Goal: Task Accomplishment & Management: Manage account settings

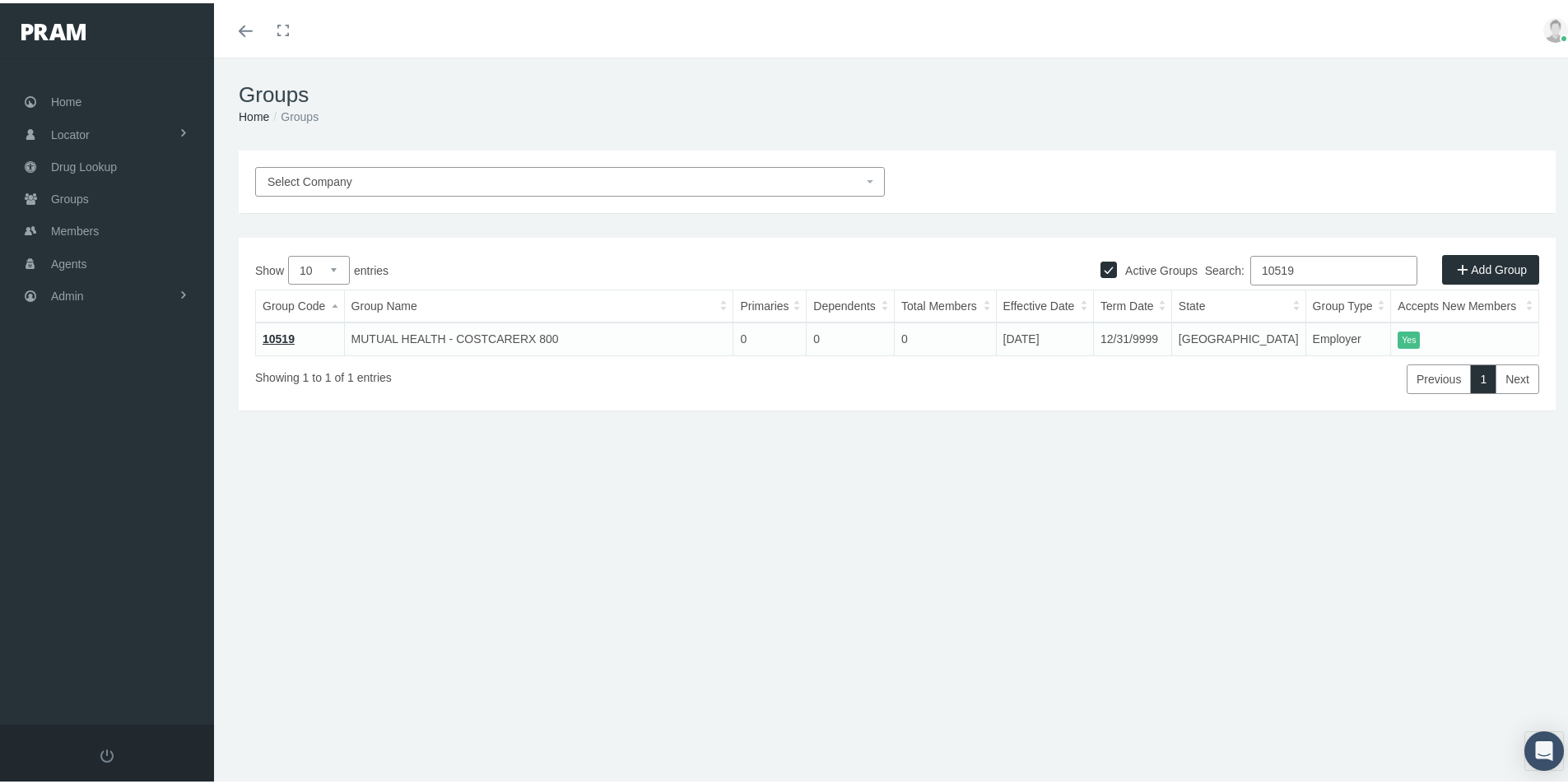
click at [587, 703] on div "Groups Home Groups Select Company Active Groups Add Group Show 10 0" at bounding box center [897, 428] width 1367 height 748
click at [65, 291] on span "Admin" at bounding box center [67, 293] width 33 height 31
click at [88, 514] on span "Companies" at bounding box center [96, 512] width 58 height 28
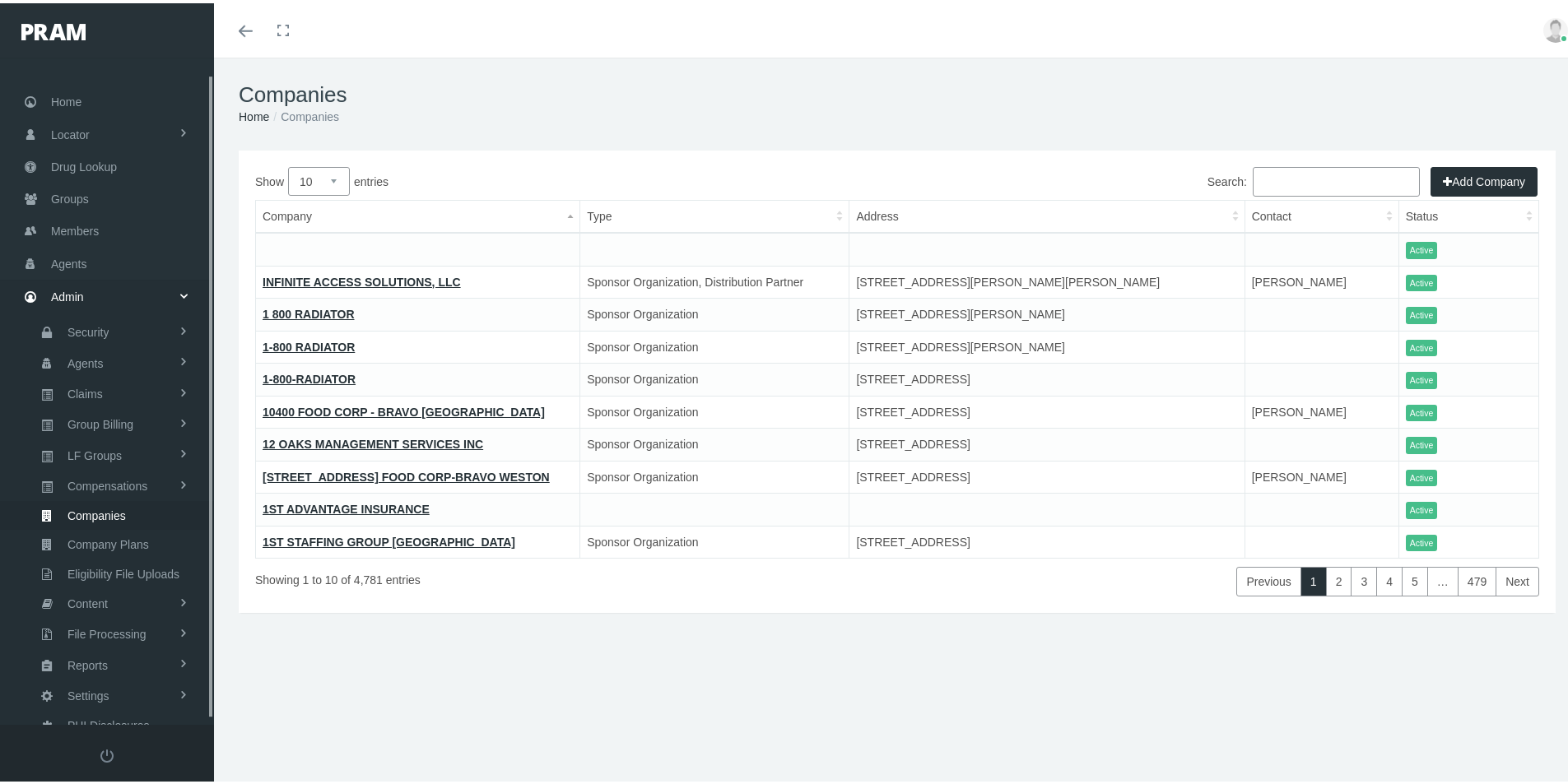
scroll to position [21, 0]
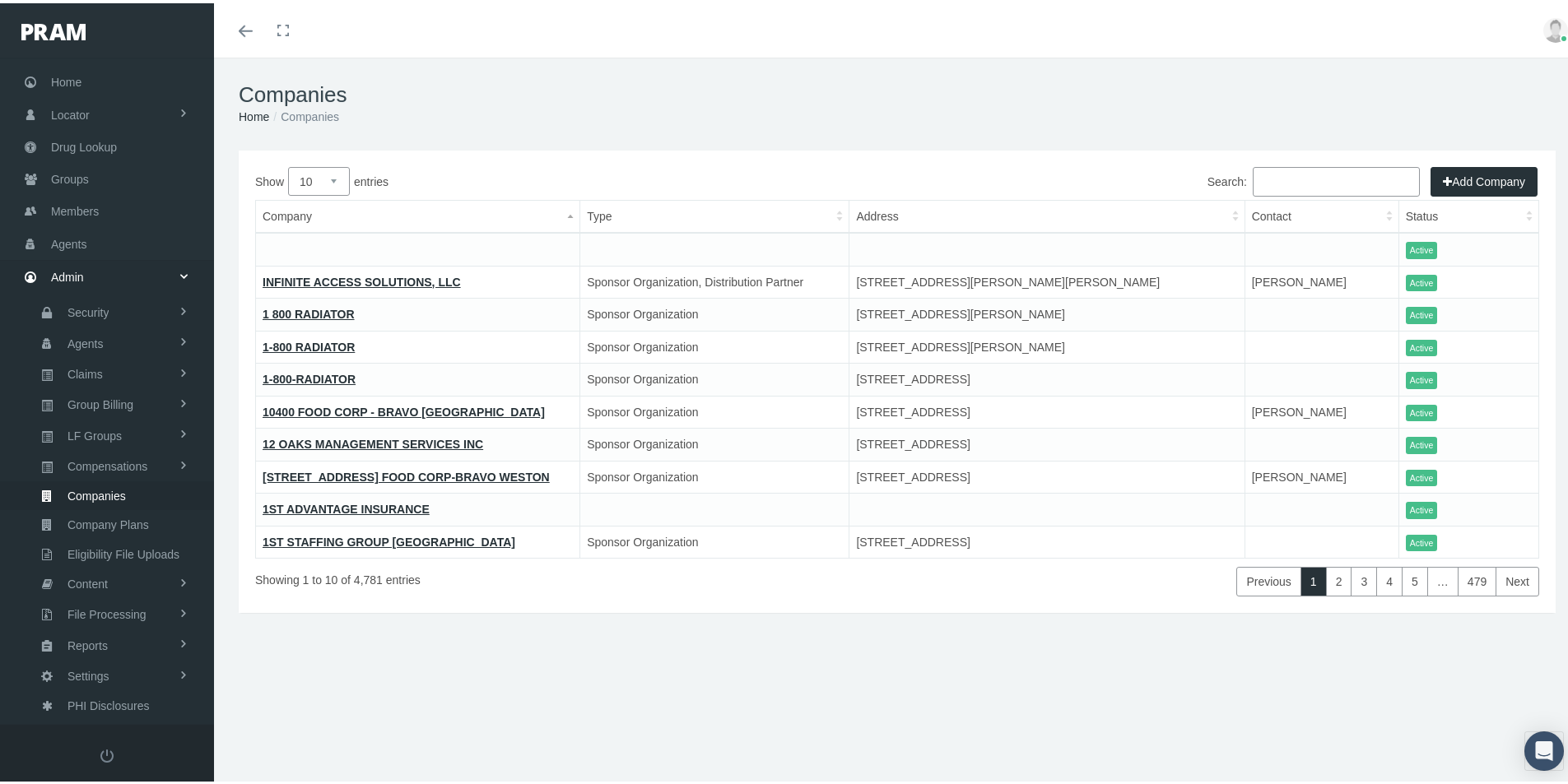
click at [1258, 177] on input "Search:" at bounding box center [1336, 178] width 167 height 30
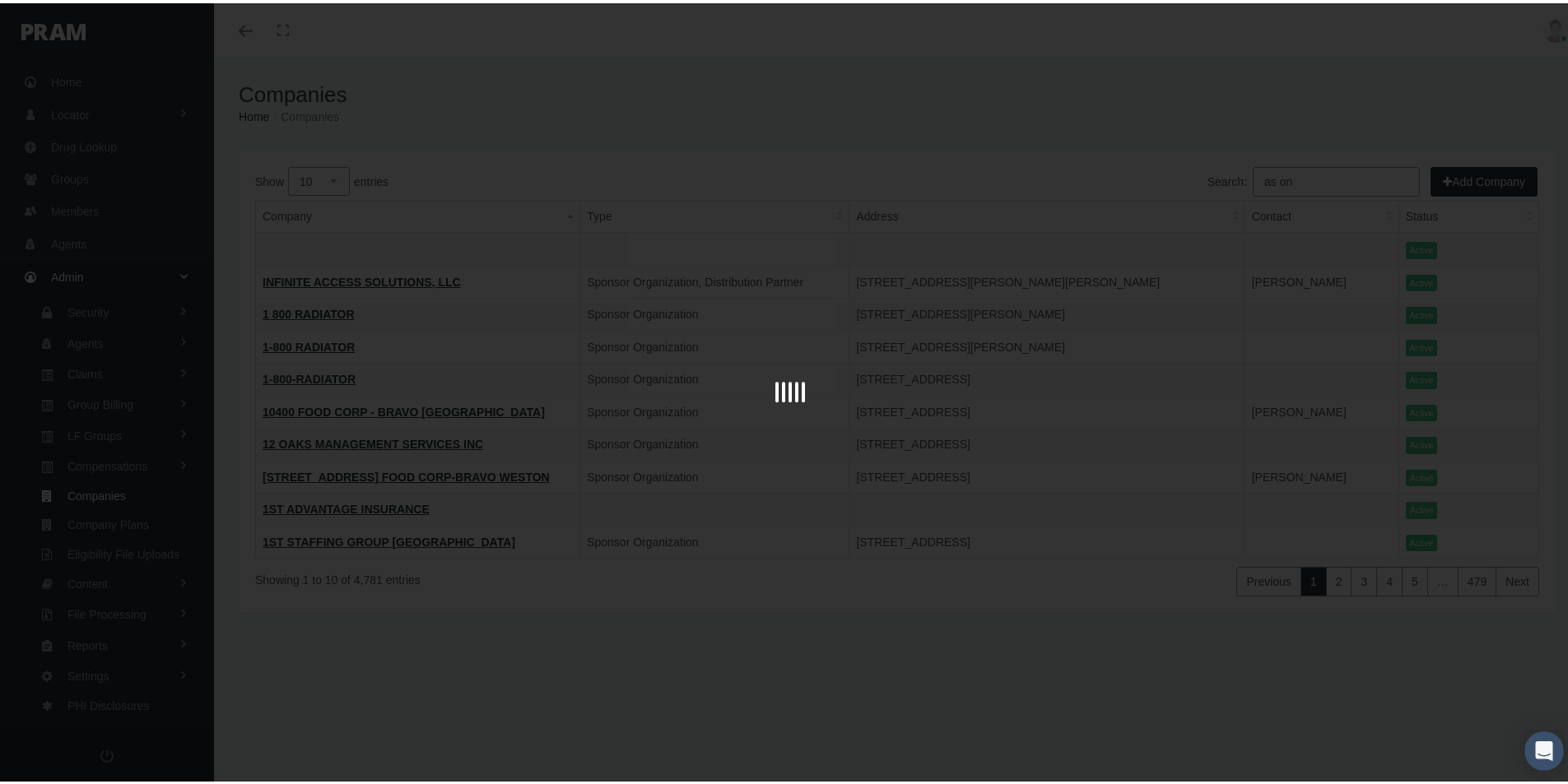
type input "as one"
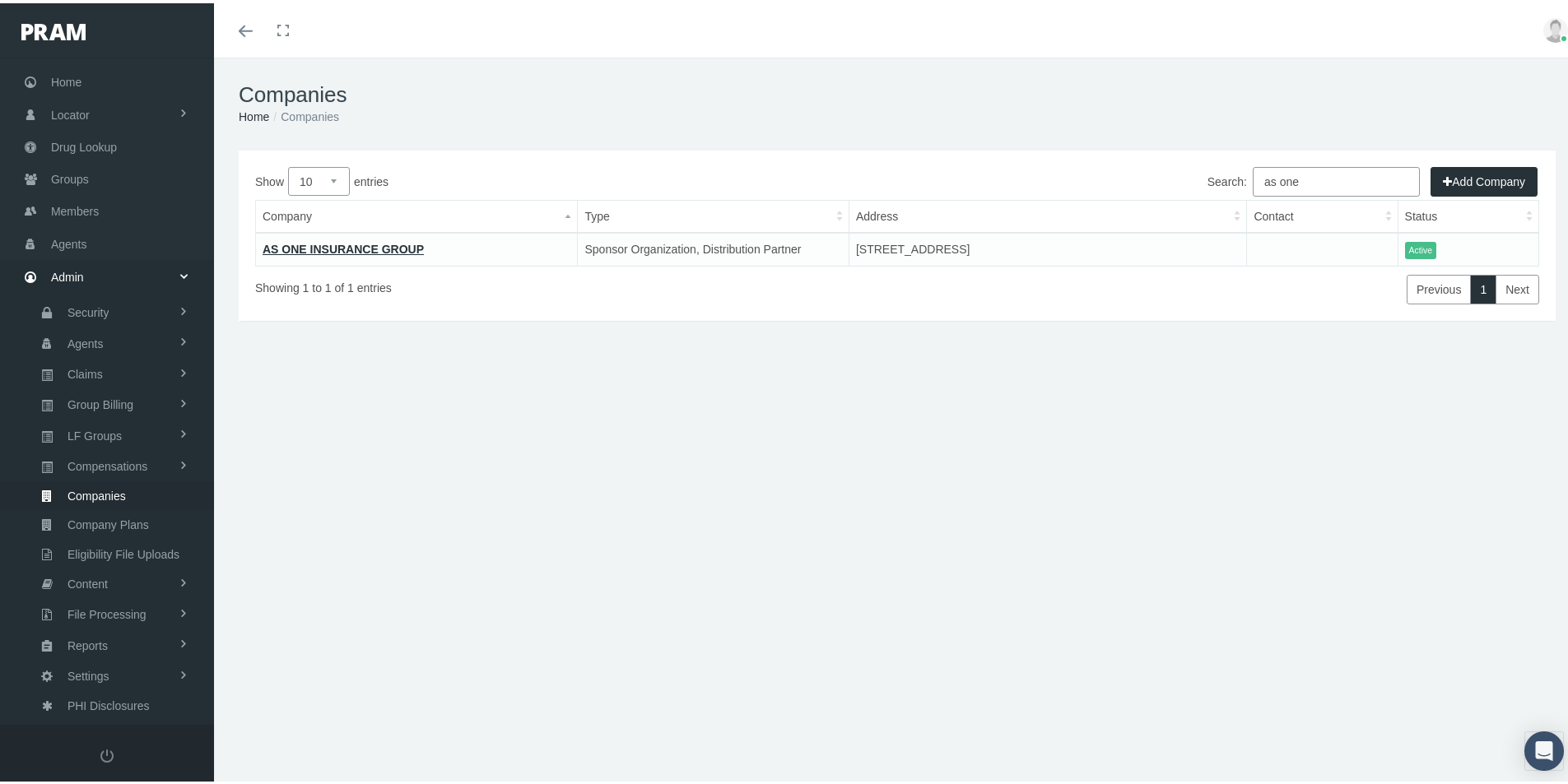
drag, startPoint x: 1291, startPoint y: 179, endPoint x: 1209, endPoint y: 205, distance: 86.0
click at [1219, 187] on label "Search: as one" at bounding box center [1313, 178] width 212 height 30
type input "As one"
click at [327, 246] on link "AS ONE INSURANCE GROUP" at bounding box center [343, 246] width 162 height 14
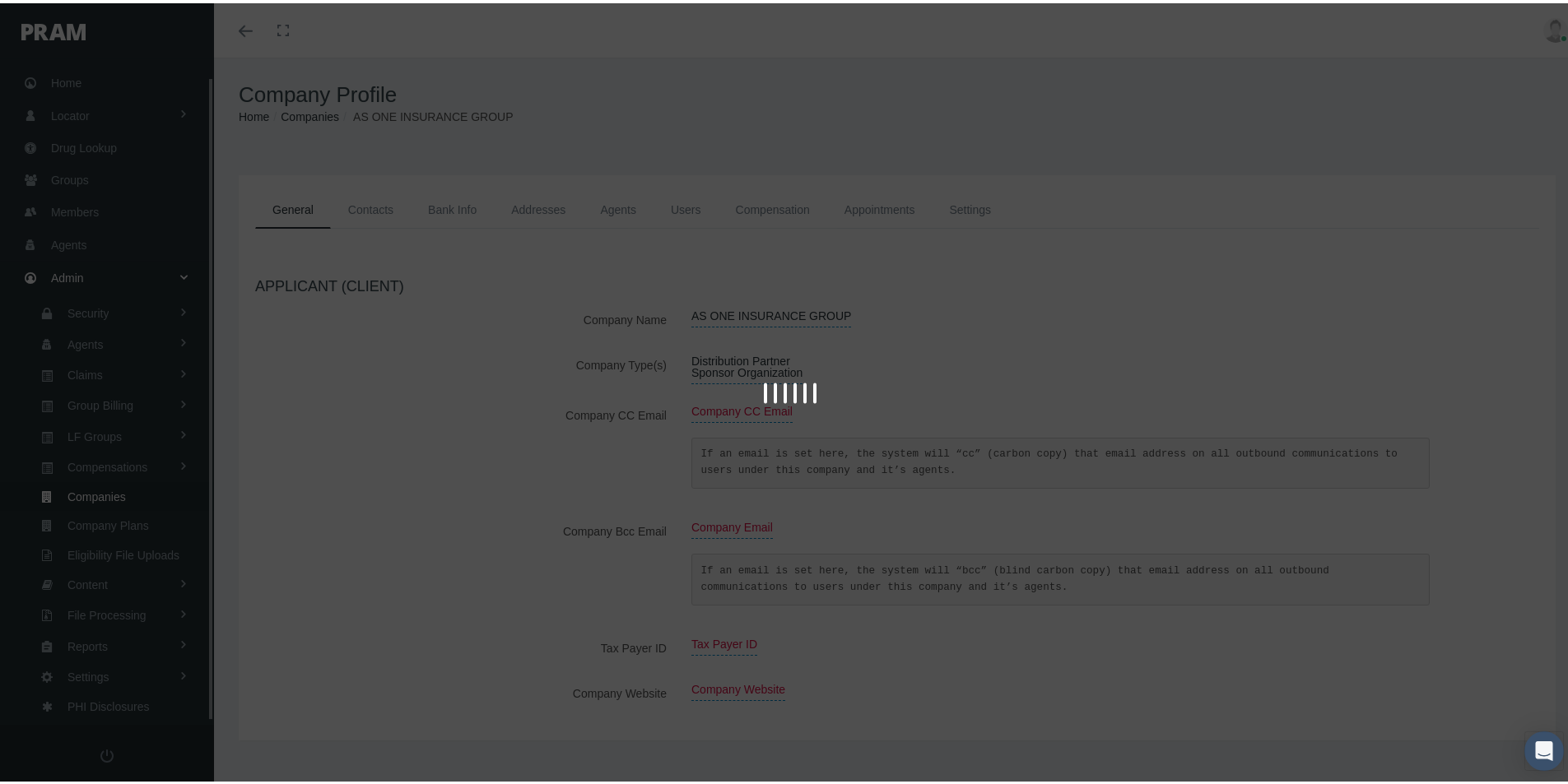
scroll to position [21, 0]
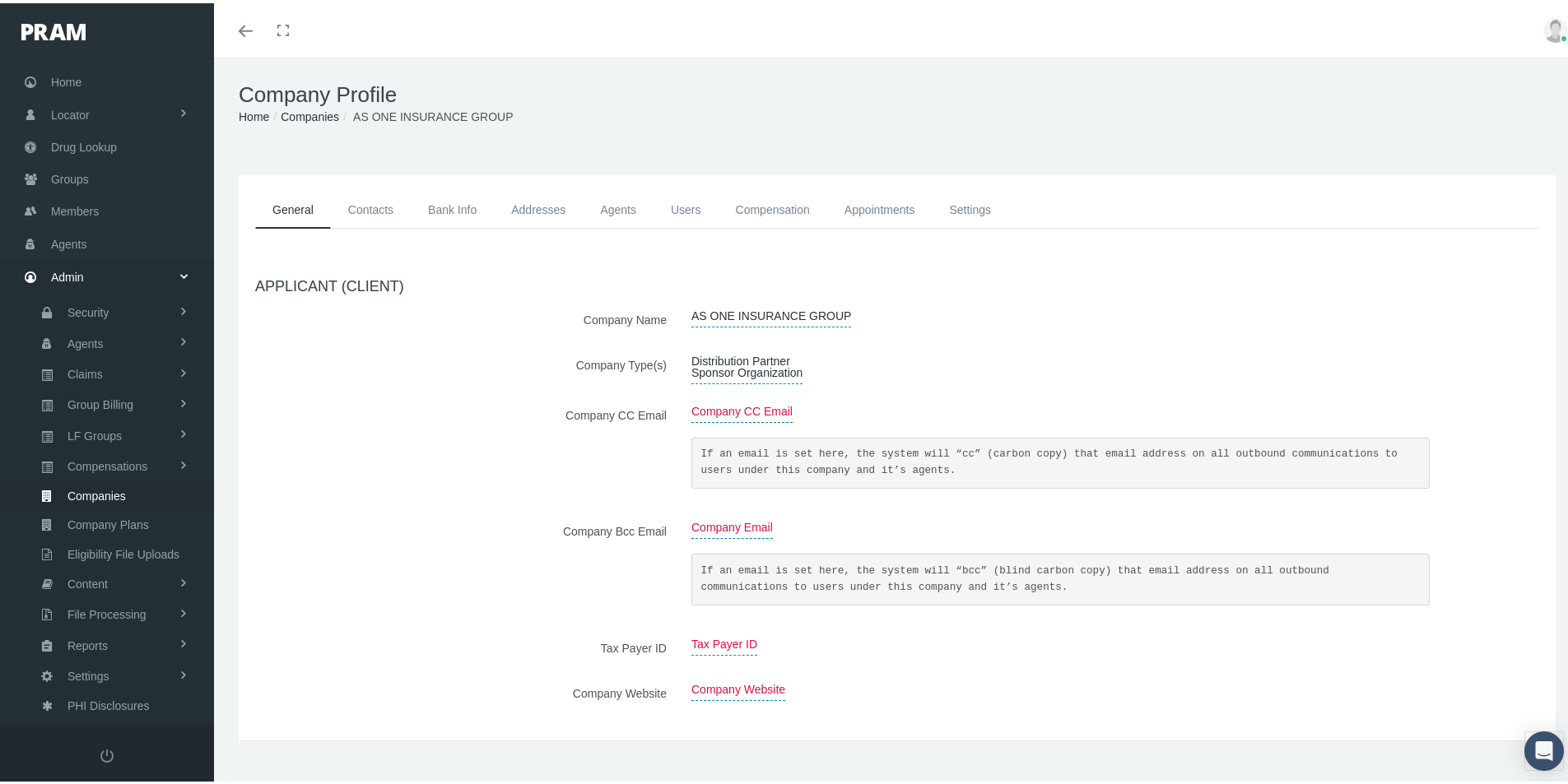
click at [371, 208] on link "Contacts" at bounding box center [371, 207] width 80 height 37
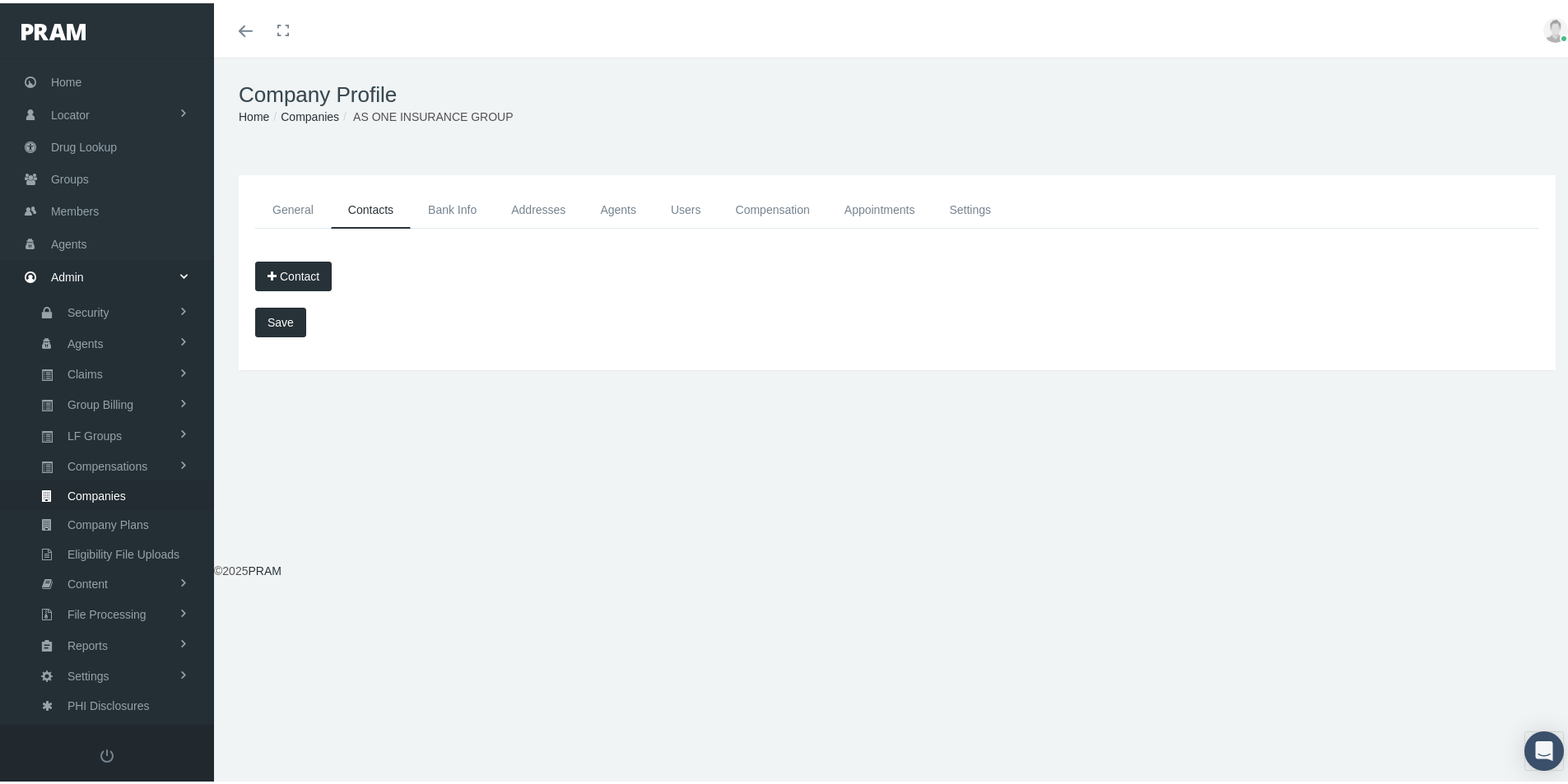
click at [280, 208] on link "General" at bounding box center [294, 207] width 76 height 37
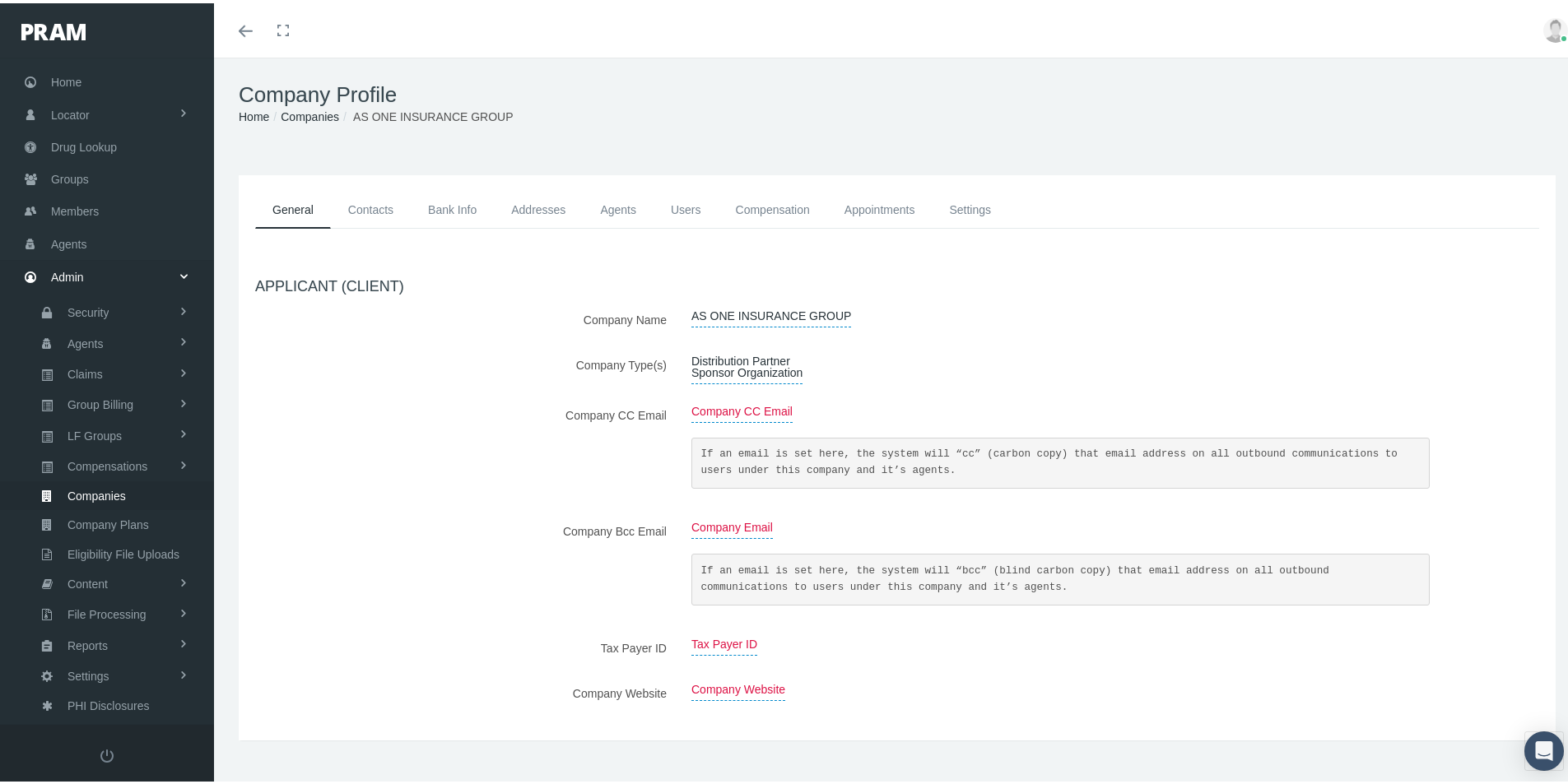
click at [365, 206] on link "Contacts" at bounding box center [371, 207] width 80 height 37
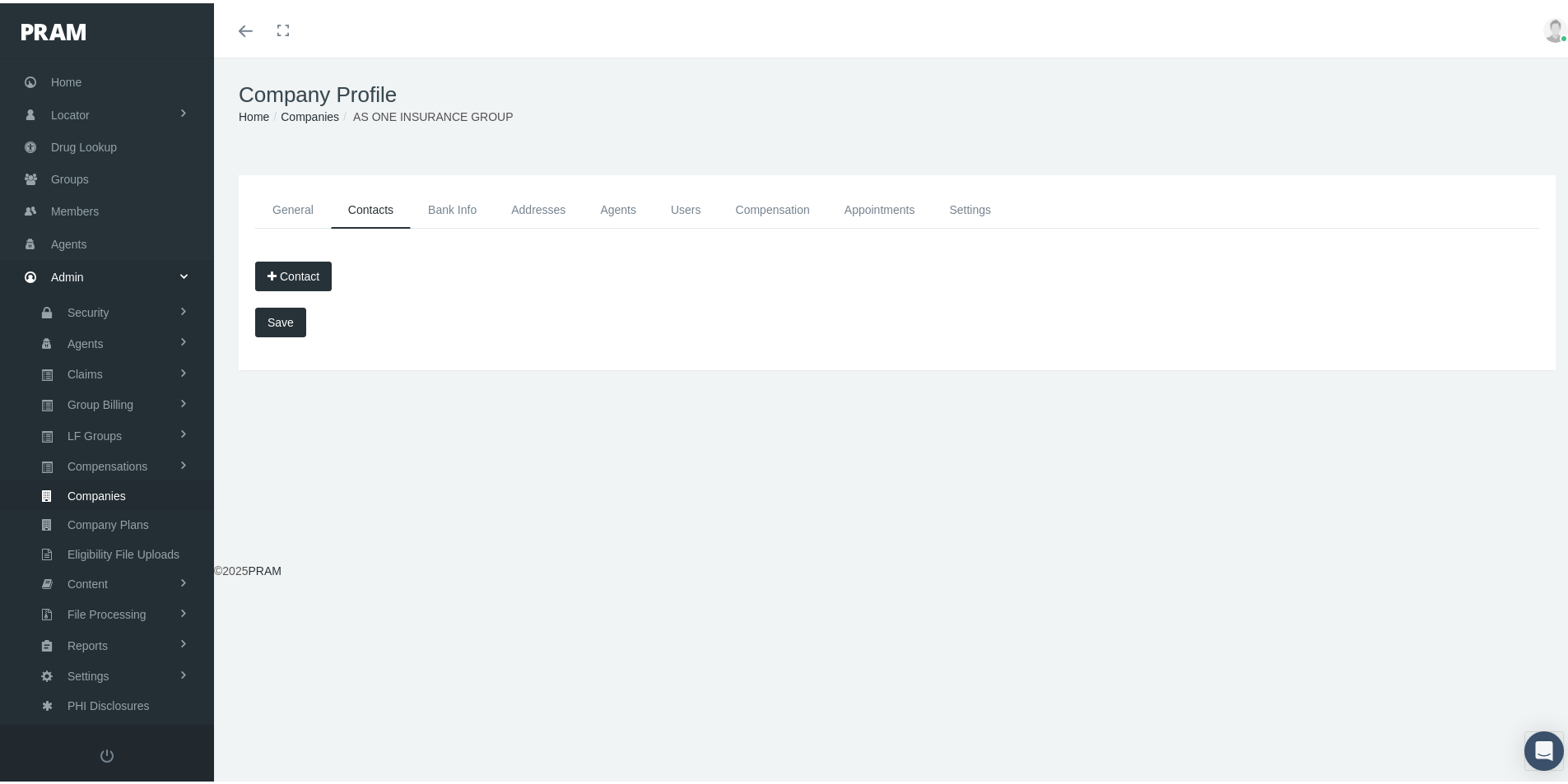
click at [302, 203] on link "General" at bounding box center [294, 207] width 76 height 37
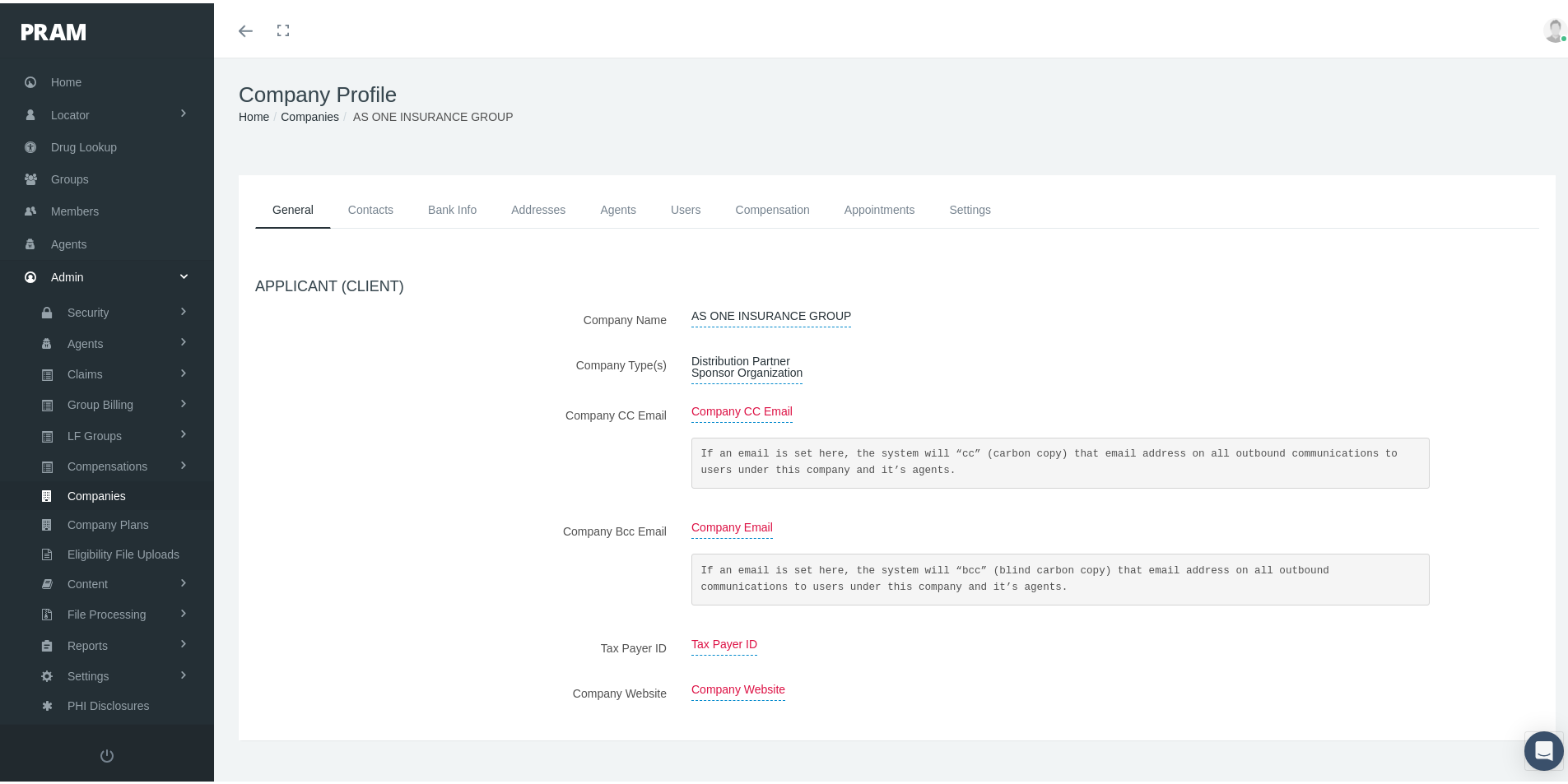
click at [536, 204] on link "Addresses" at bounding box center [538, 207] width 89 height 37
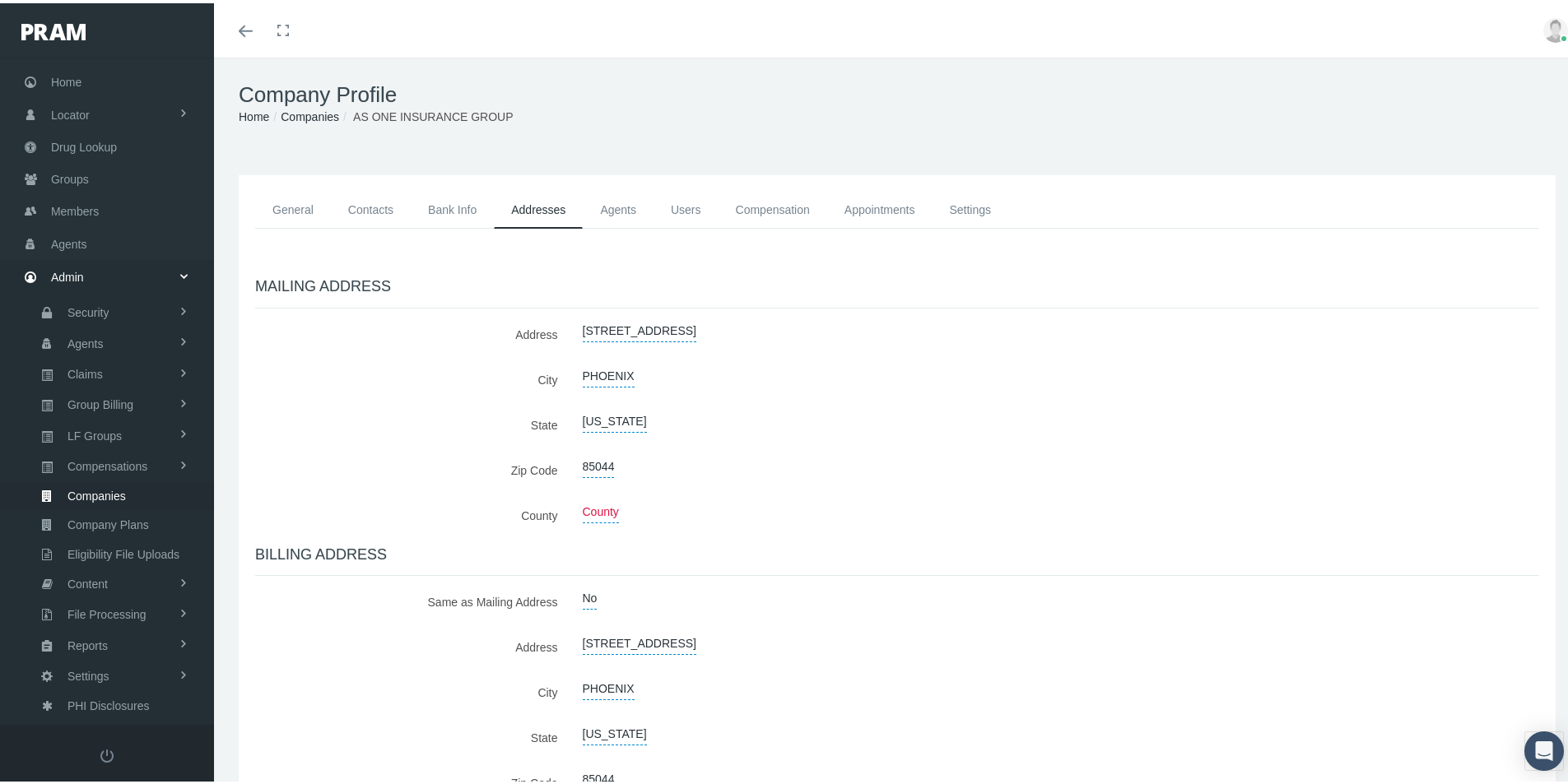
click at [362, 204] on link "Contacts" at bounding box center [371, 207] width 80 height 37
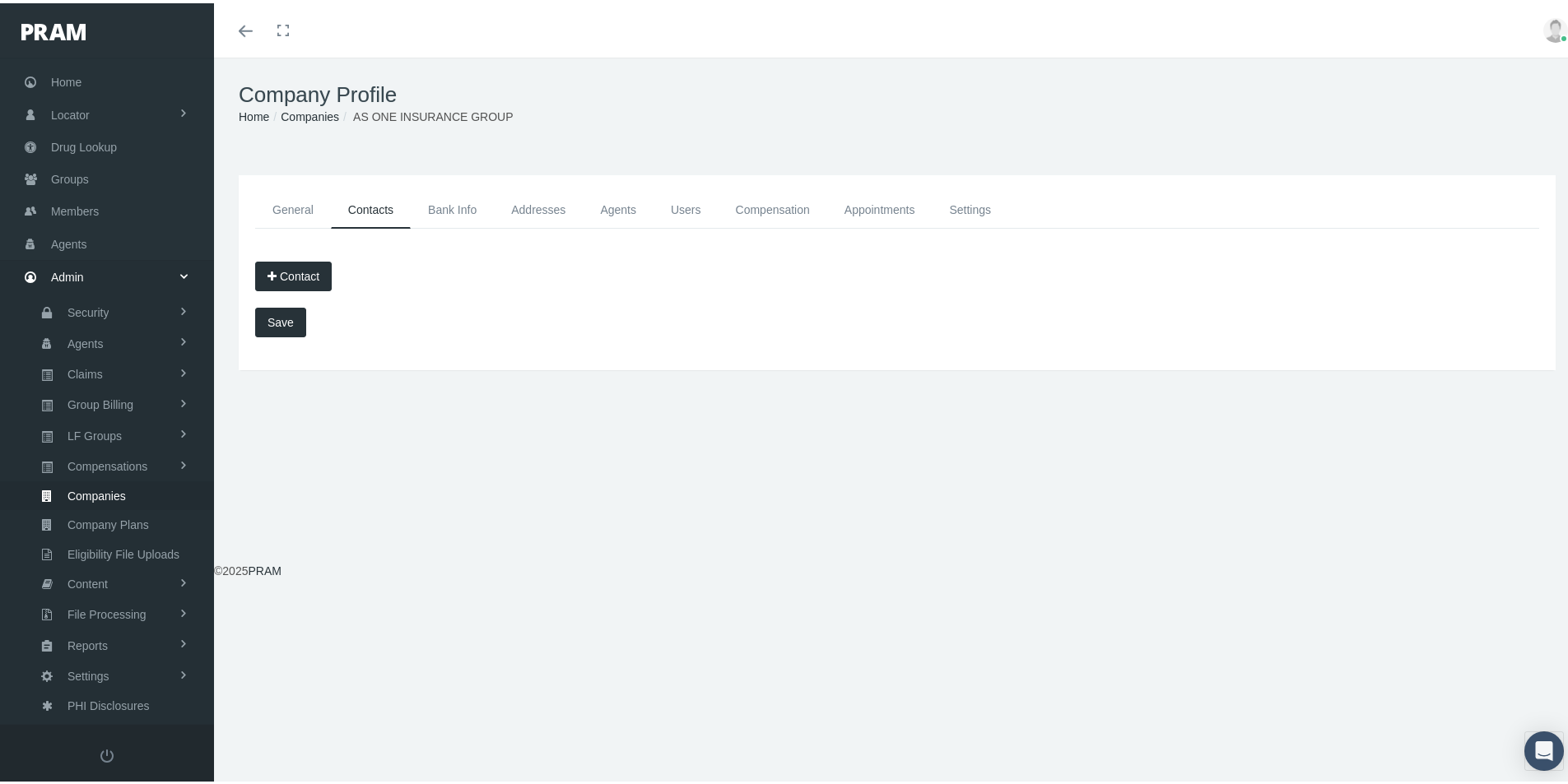
click at [305, 270] on button "Contact" at bounding box center [294, 272] width 76 height 30
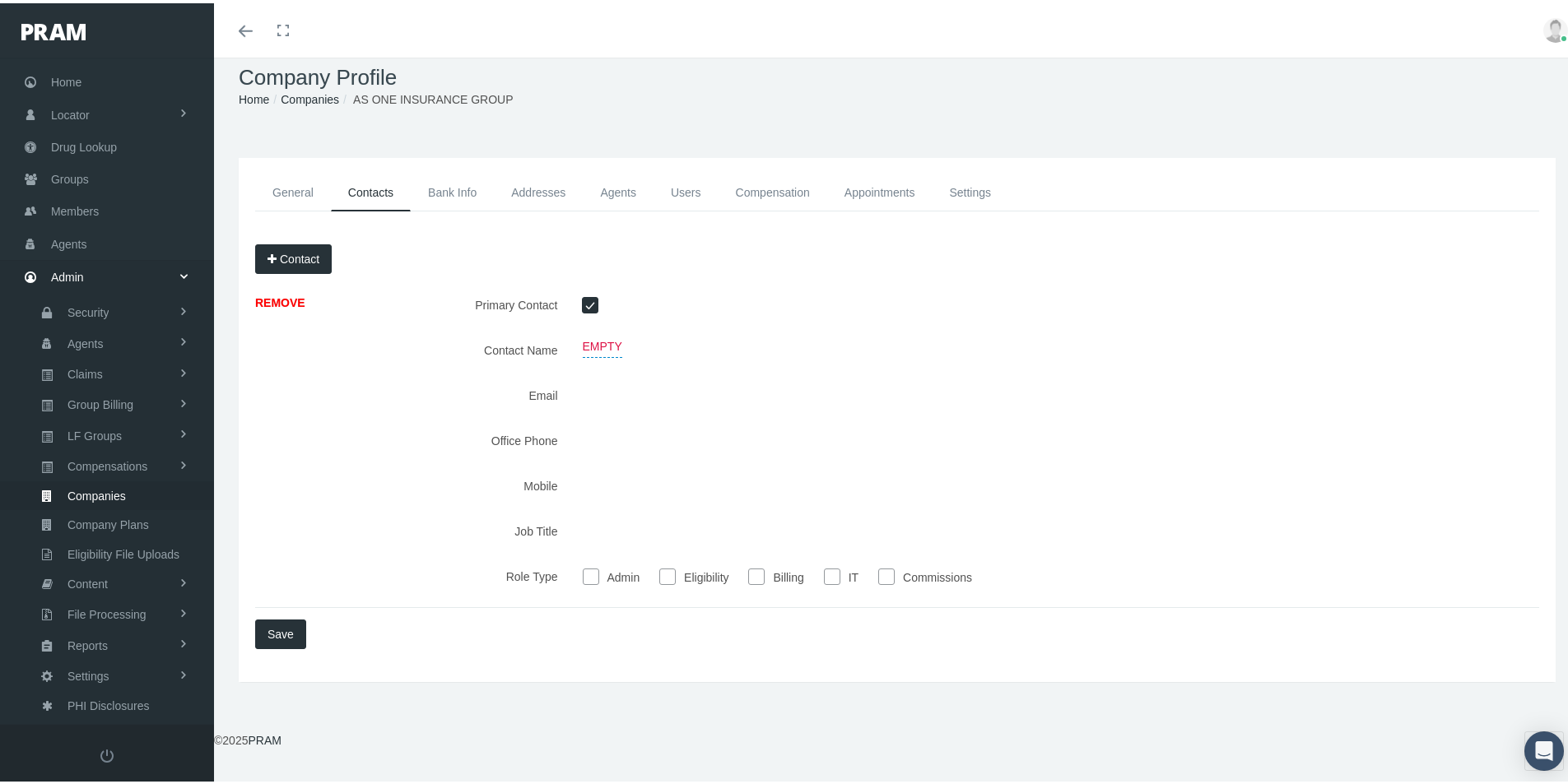
scroll to position [18, 0]
click at [595, 341] on span "Empty" at bounding box center [602, 343] width 40 height 22
type input "J.R. Jordan"
drag, startPoint x: 743, startPoint y: 348, endPoint x: 690, endPoint y: 370, distance: 57.4
click at [743, 347] on icon "submit" at bounding box center [746, 345] width 10 height 15
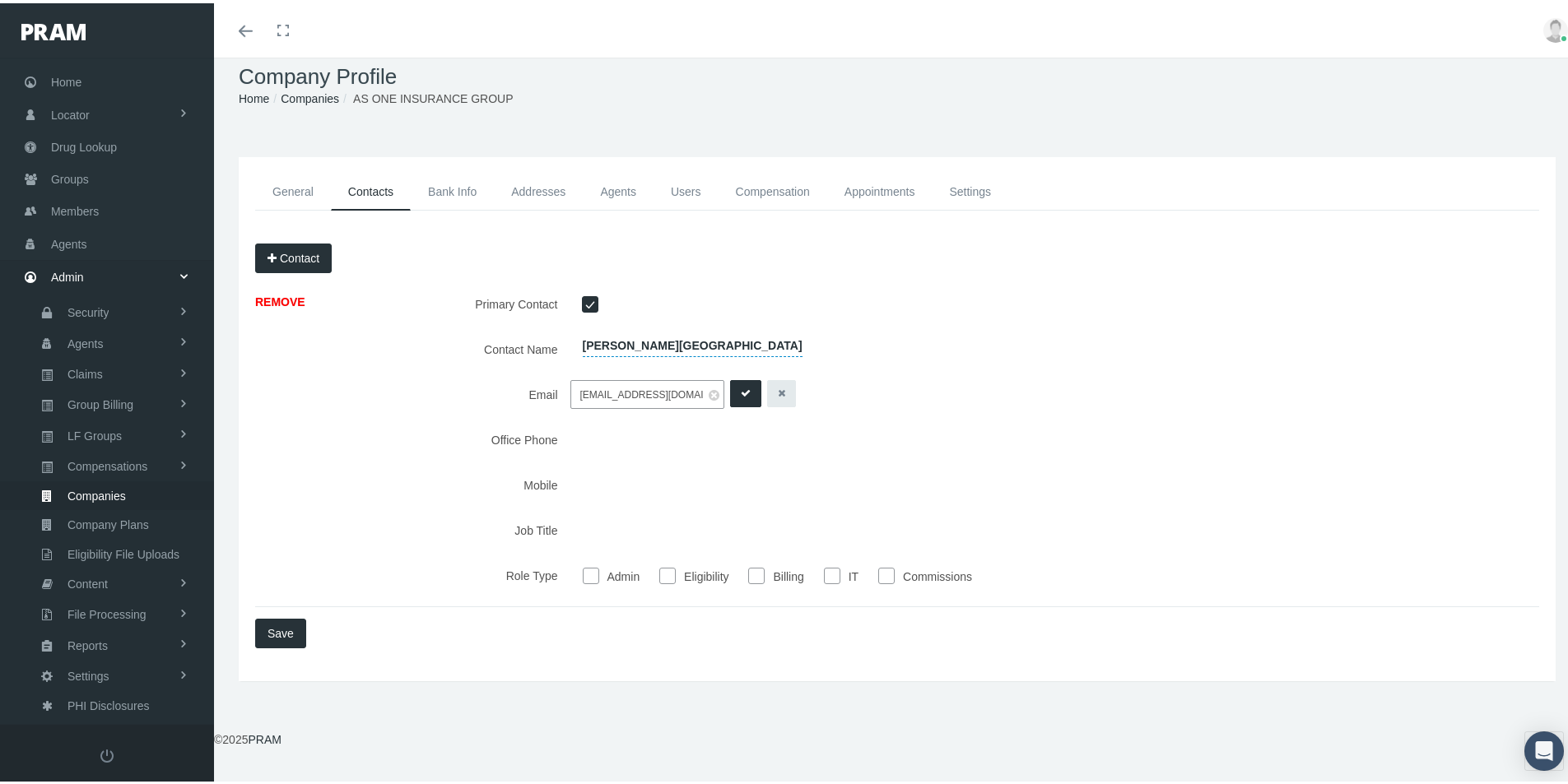
type input "jr@asoneig.com"
click at [743, 393] on icon "submit" at bounding box center [746, 390] width 10 height 15
type input "602-684-3296"
click at [741, 436] on icon "submit" at bounding box center [746, 436] width 10 height 15
type input "CEO"
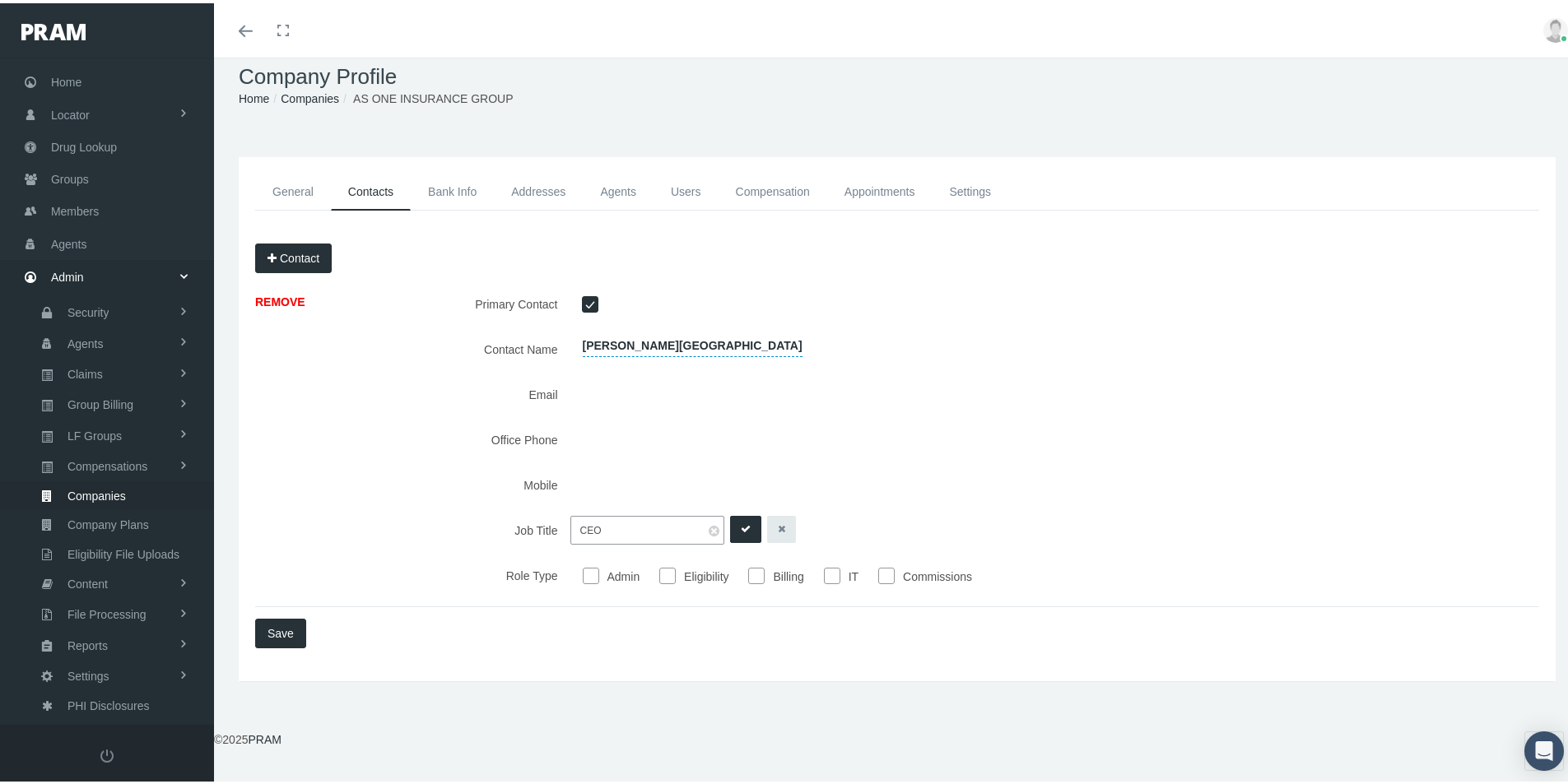
click at [741, 521] on icon "submit" at bounding box center [746, 526] width 10 height 15
click at [281, 625] on button "Save" at bounding box center [281, 630] width 51 height 30
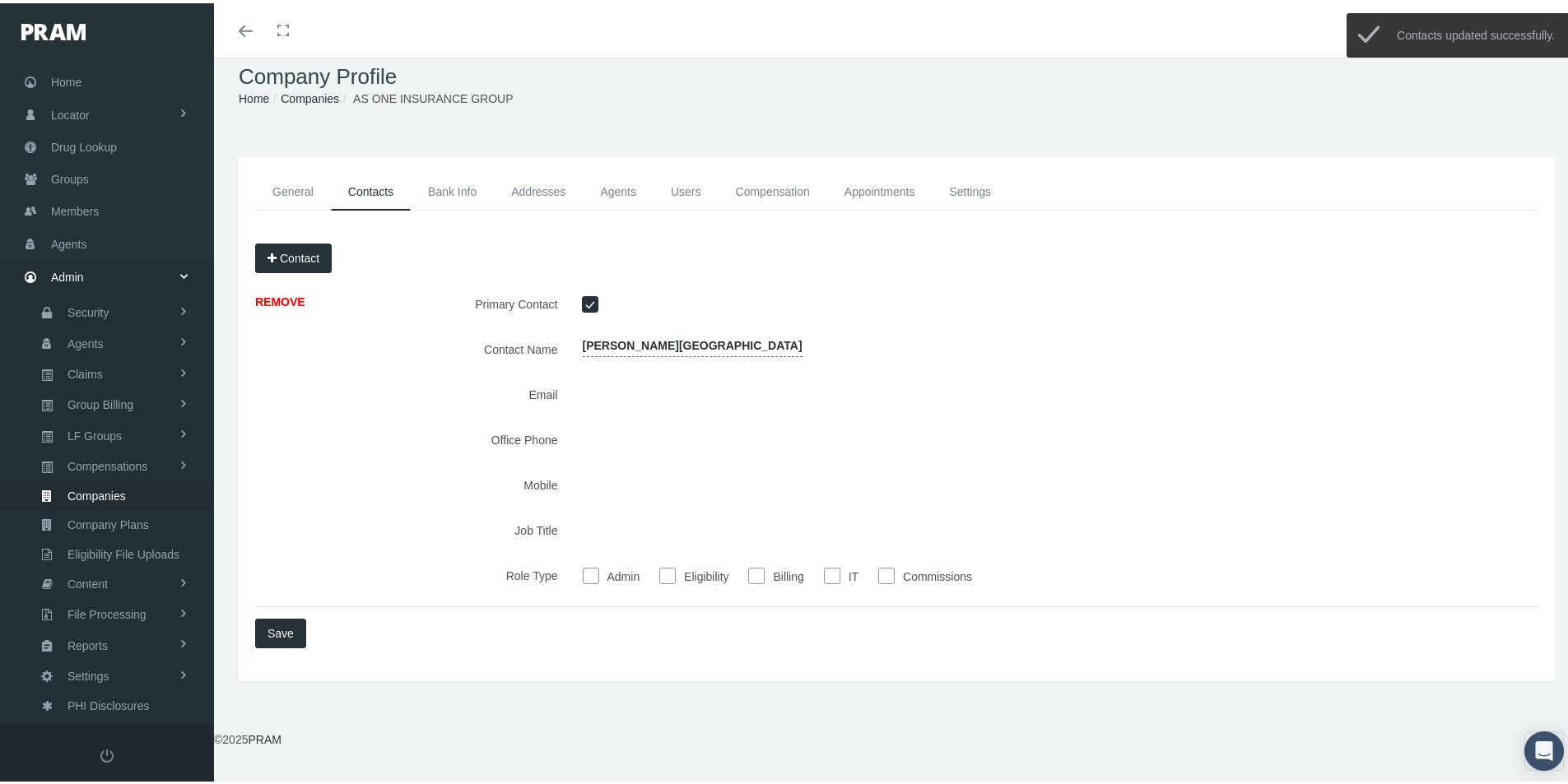
click at [458, 190] on link "Bank Info" at bounding box center [452, 189] width 83 height 37
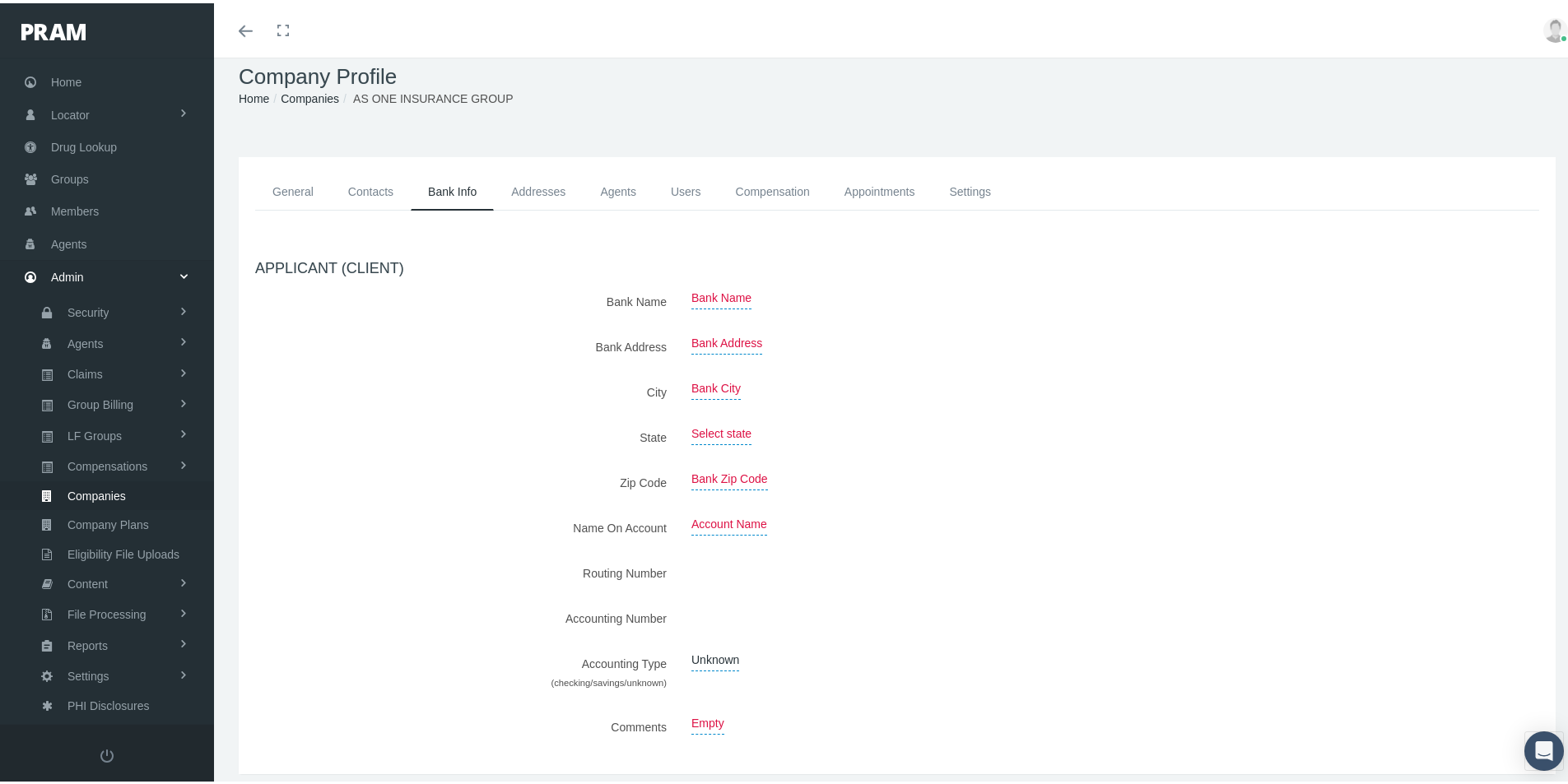
click at [376, 190] on link "Contacts" at bounding box center [371, 189] width 80 height 37
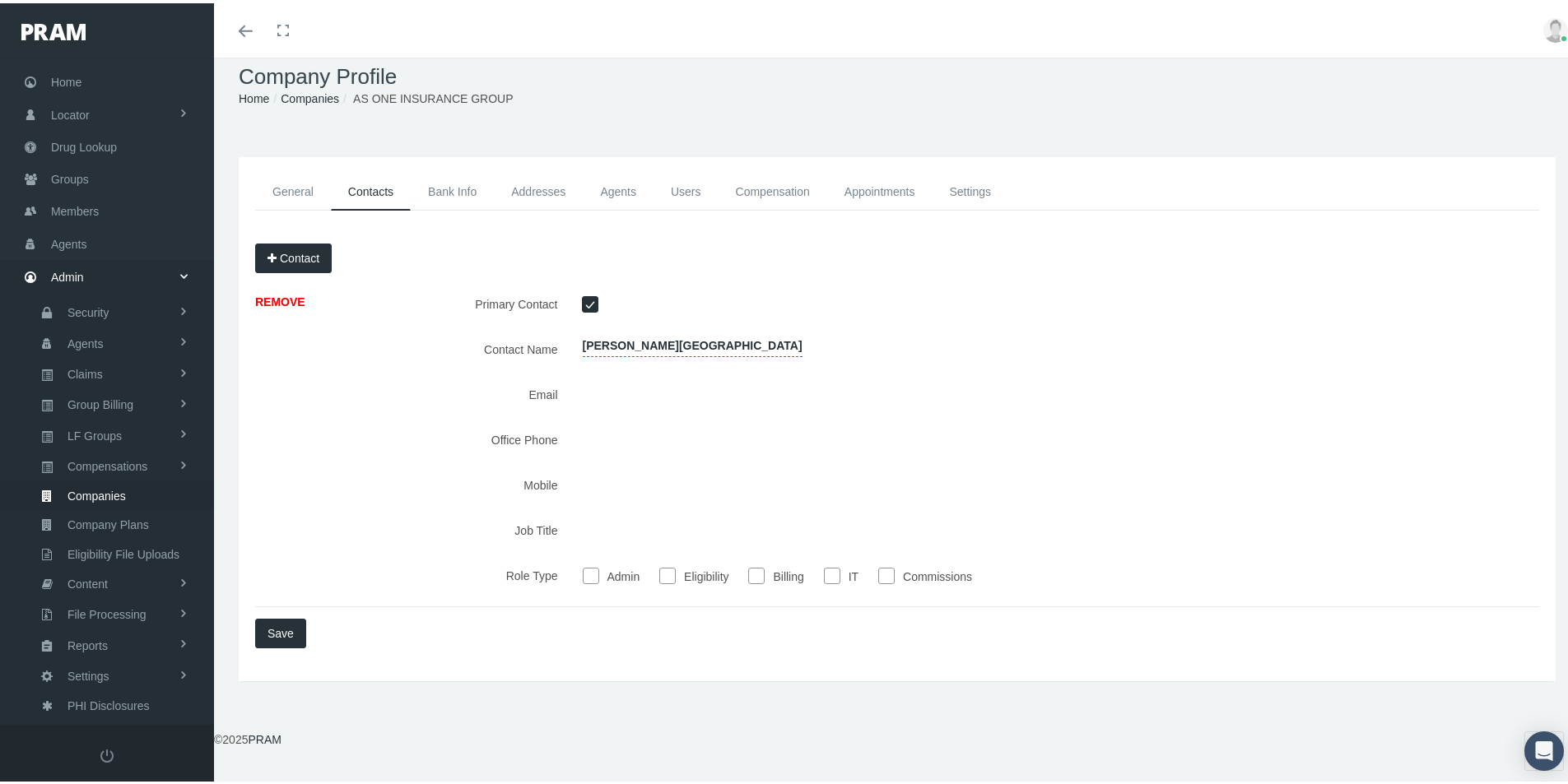
click at [536, 188] on link "Addresses" at bounding box center [538, 189] width 89 height 37
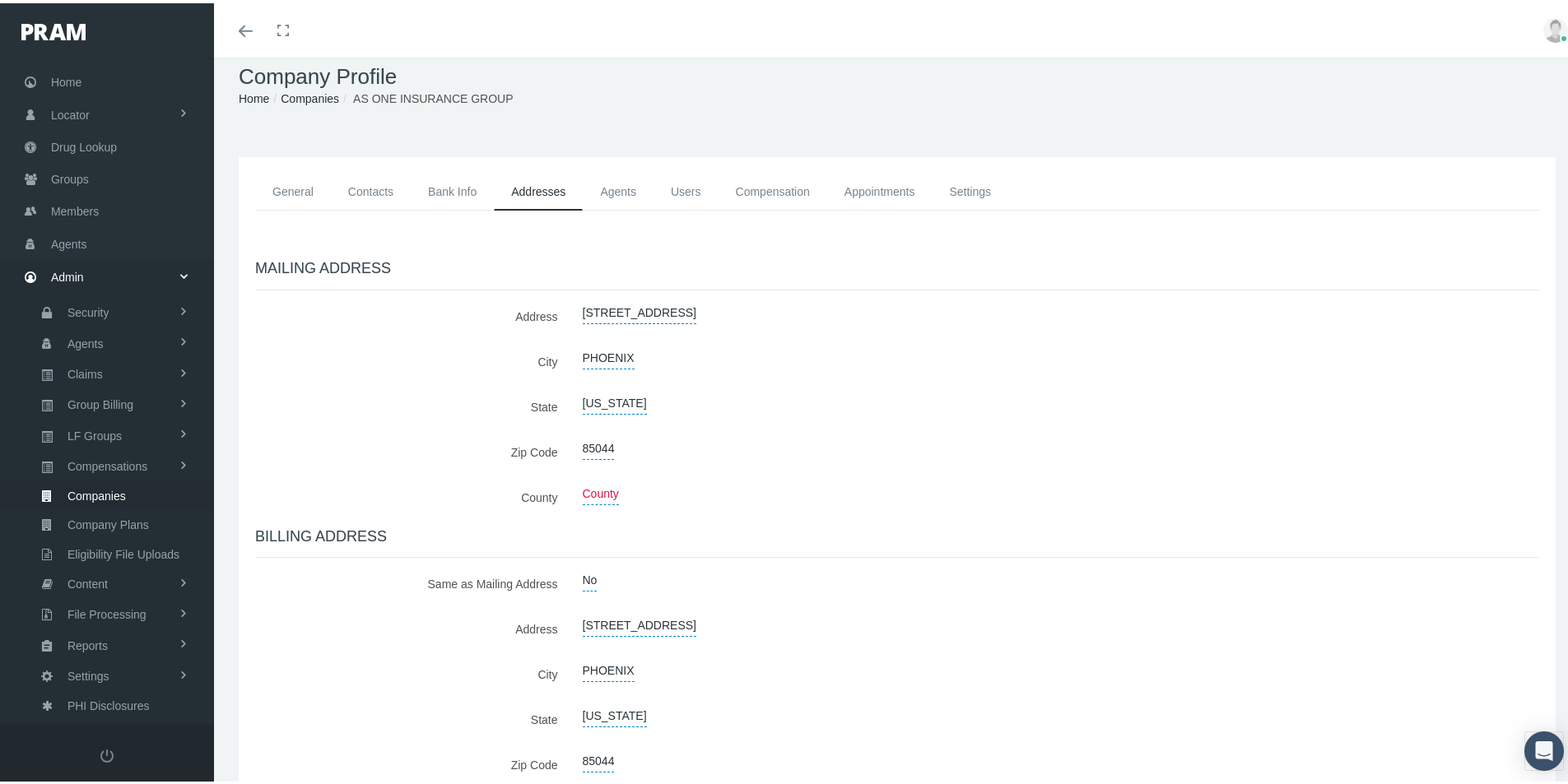
click at [623, 190] on link "Agents" at bounding box center [619, 189] width 71 height 37
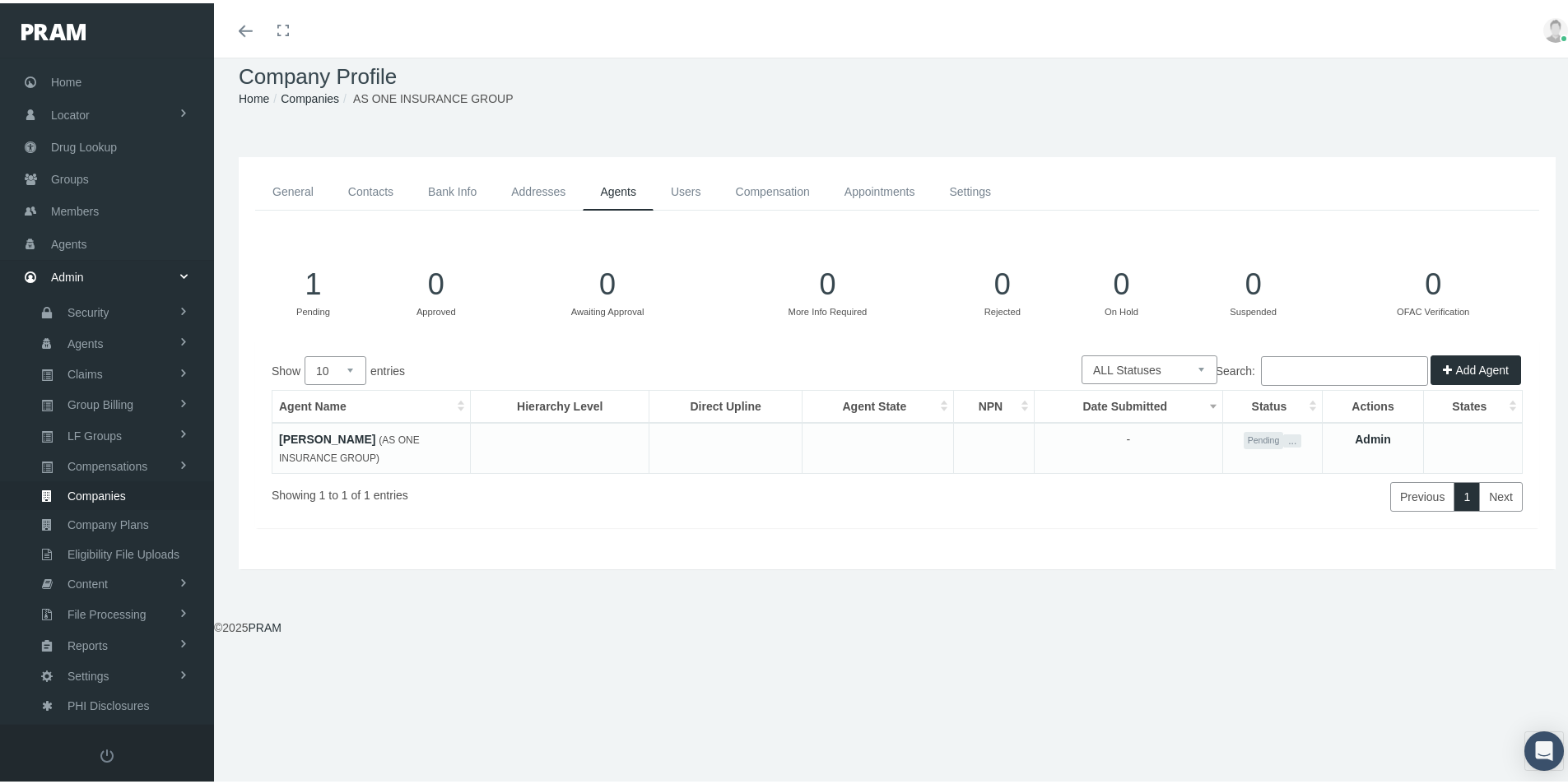
click at [681, 190] on link "Users" at bounding box center [685, 189] width 65 height 37
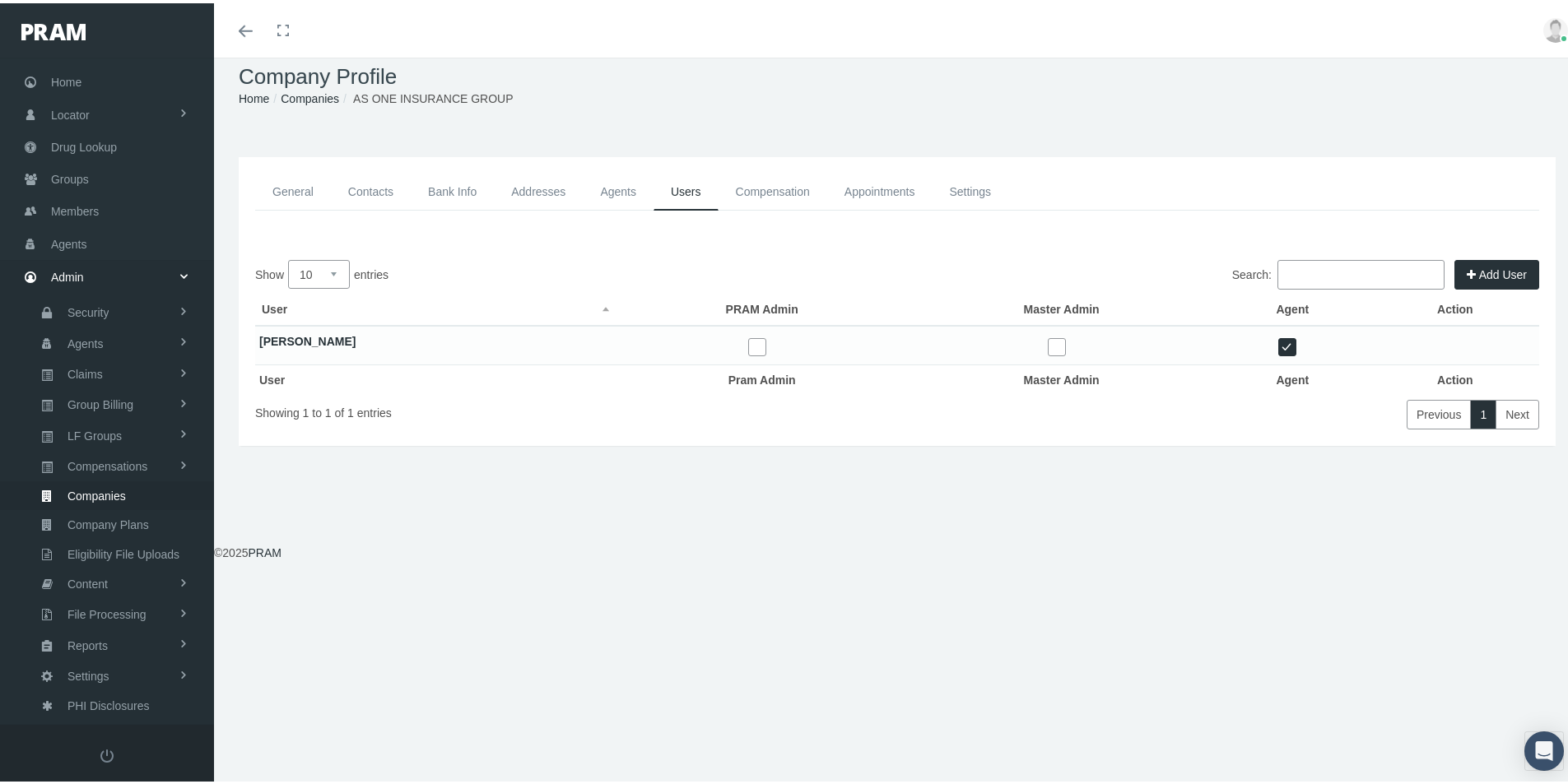
click at [756, 191] on link "Compensation" at bounding box center [773, 189] width 108 height 37
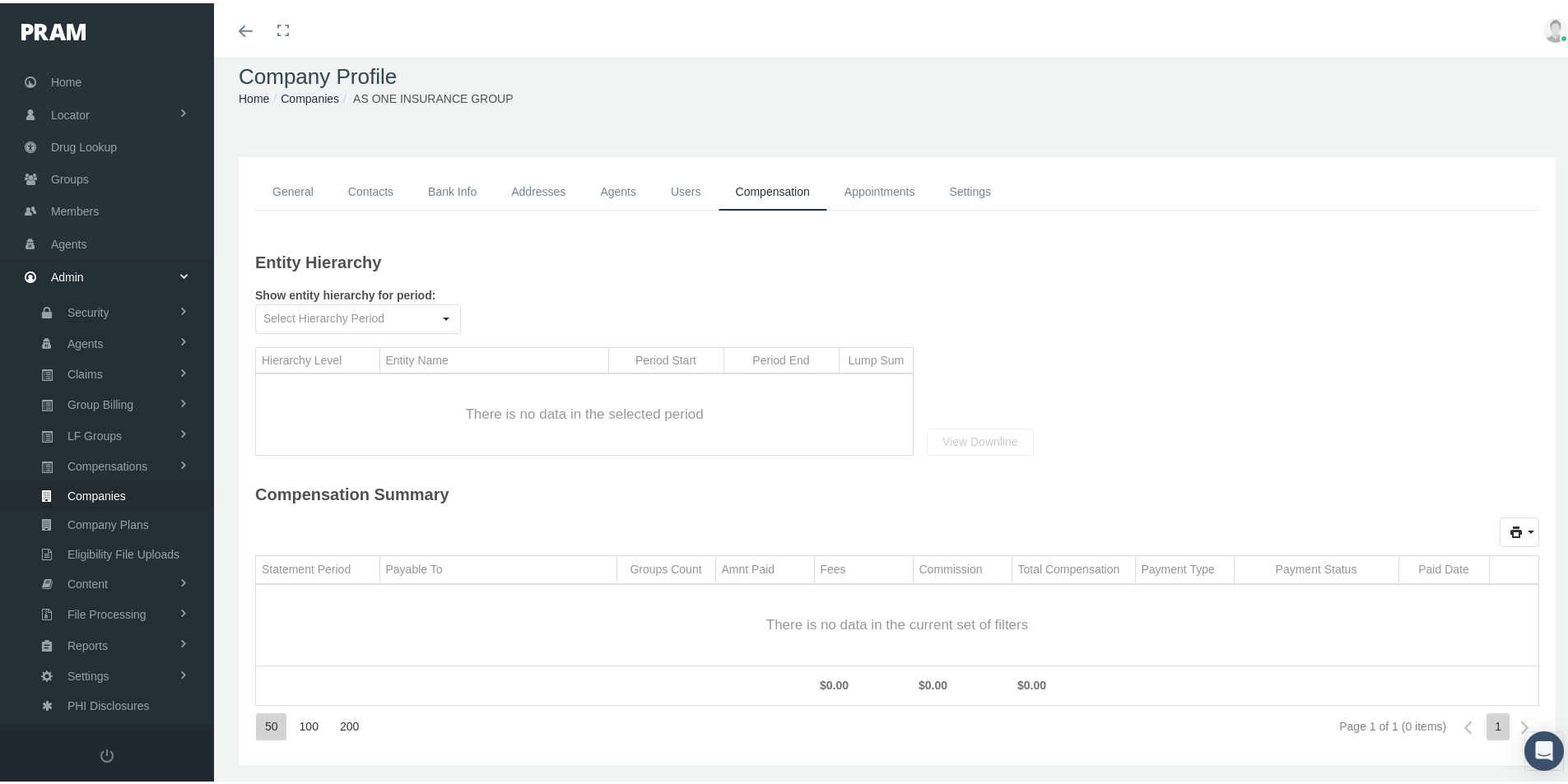
click at [300, 190] on link "General" at bounding box center [294, 189] width 76 height 37
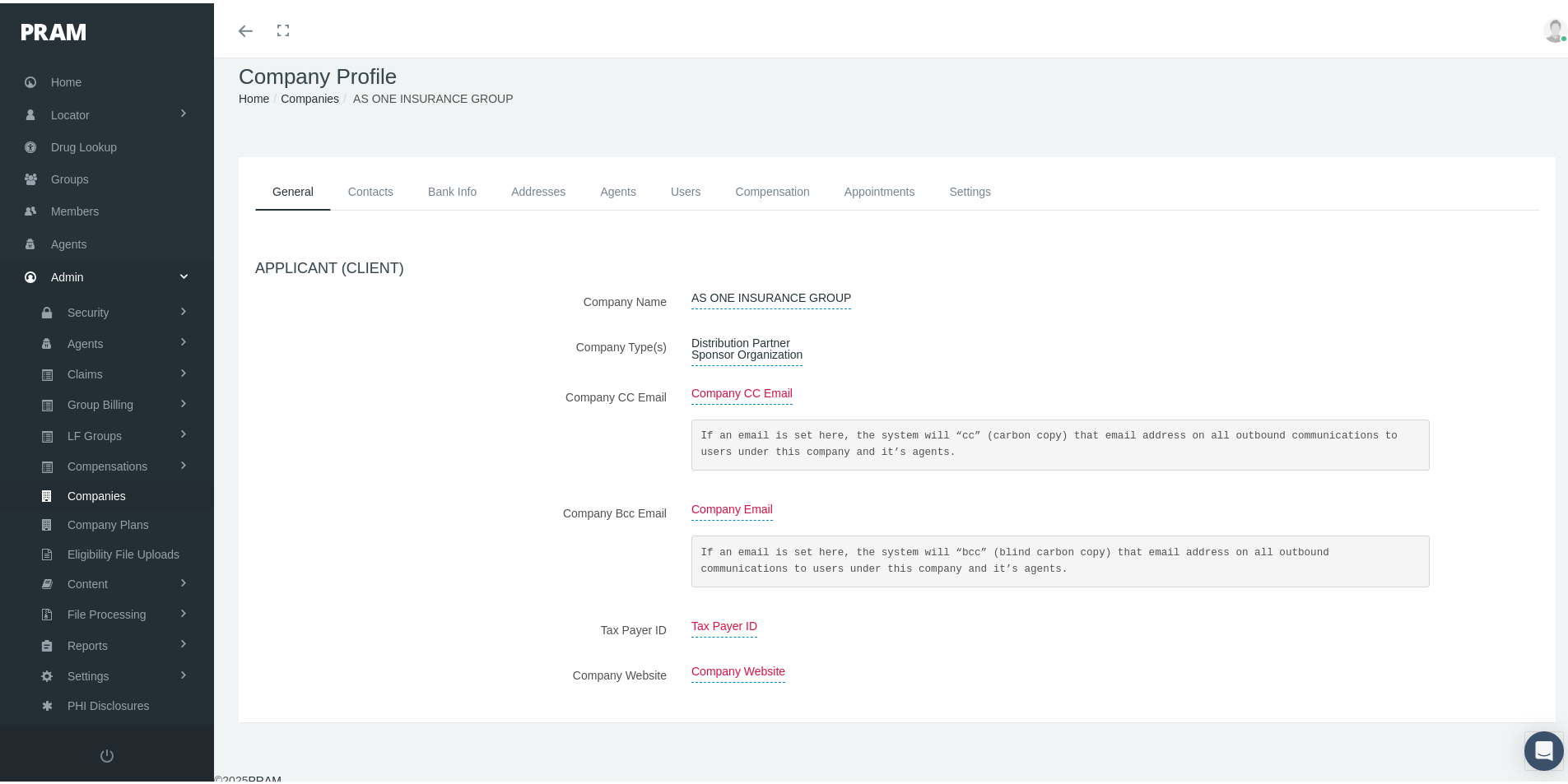
click at [473, 712] on div "General Contacts Bank Info Addresses Agents Users Compensation Appointments" at bounding box center [897, 436] width 1318 height 565
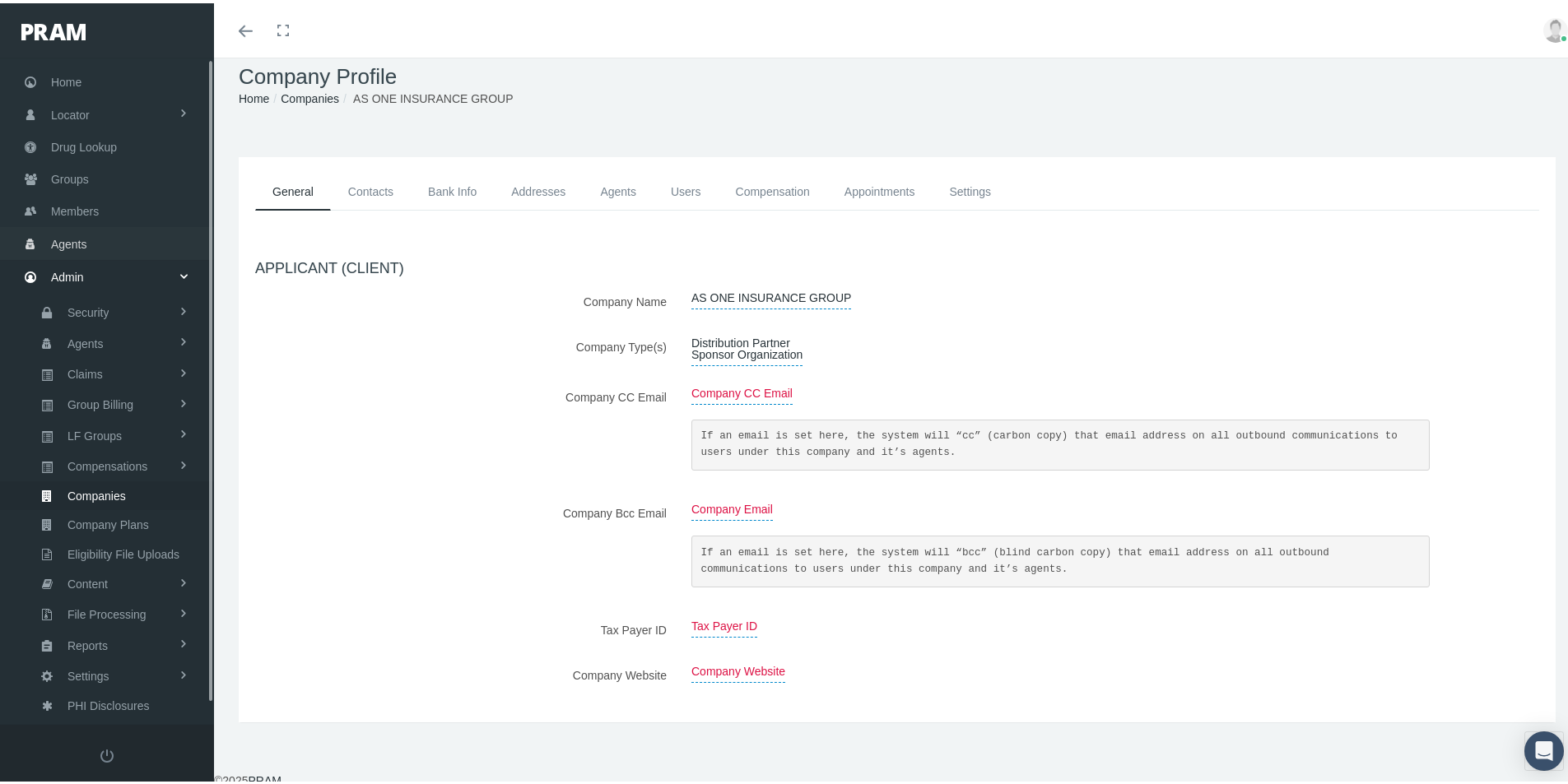
scroll to position [0, 0]
click at [66, 200] on span "Groups" at bounding box center [69, 195] width 38 height 31
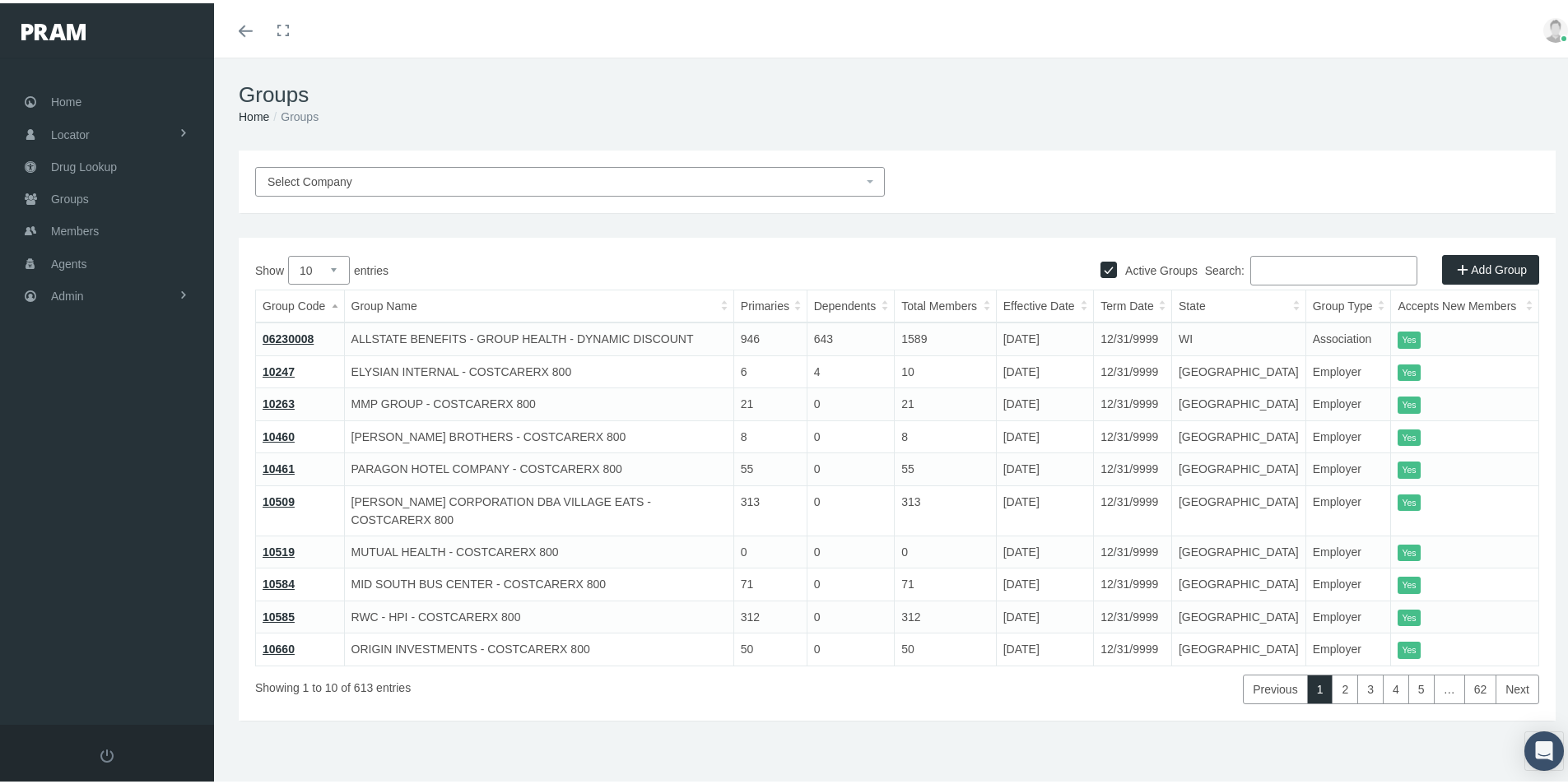
click at [1251, 280] on input "Search:" at bounding box center [1334, 267] width 167 height 30
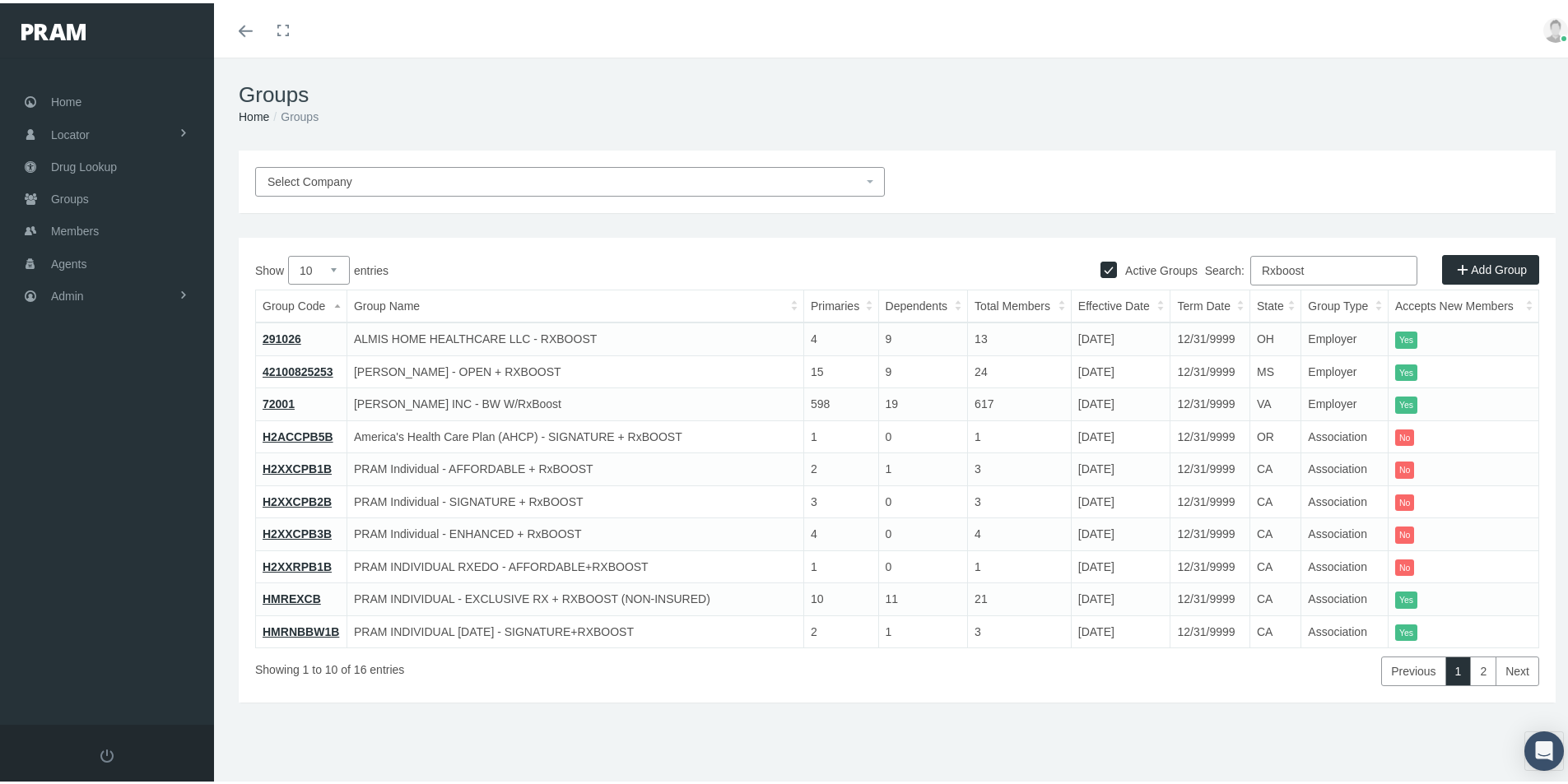
type input "Rxboost"
click at [280, 403] on link "72001" at bounding box center [278, 401] width 32 height 14
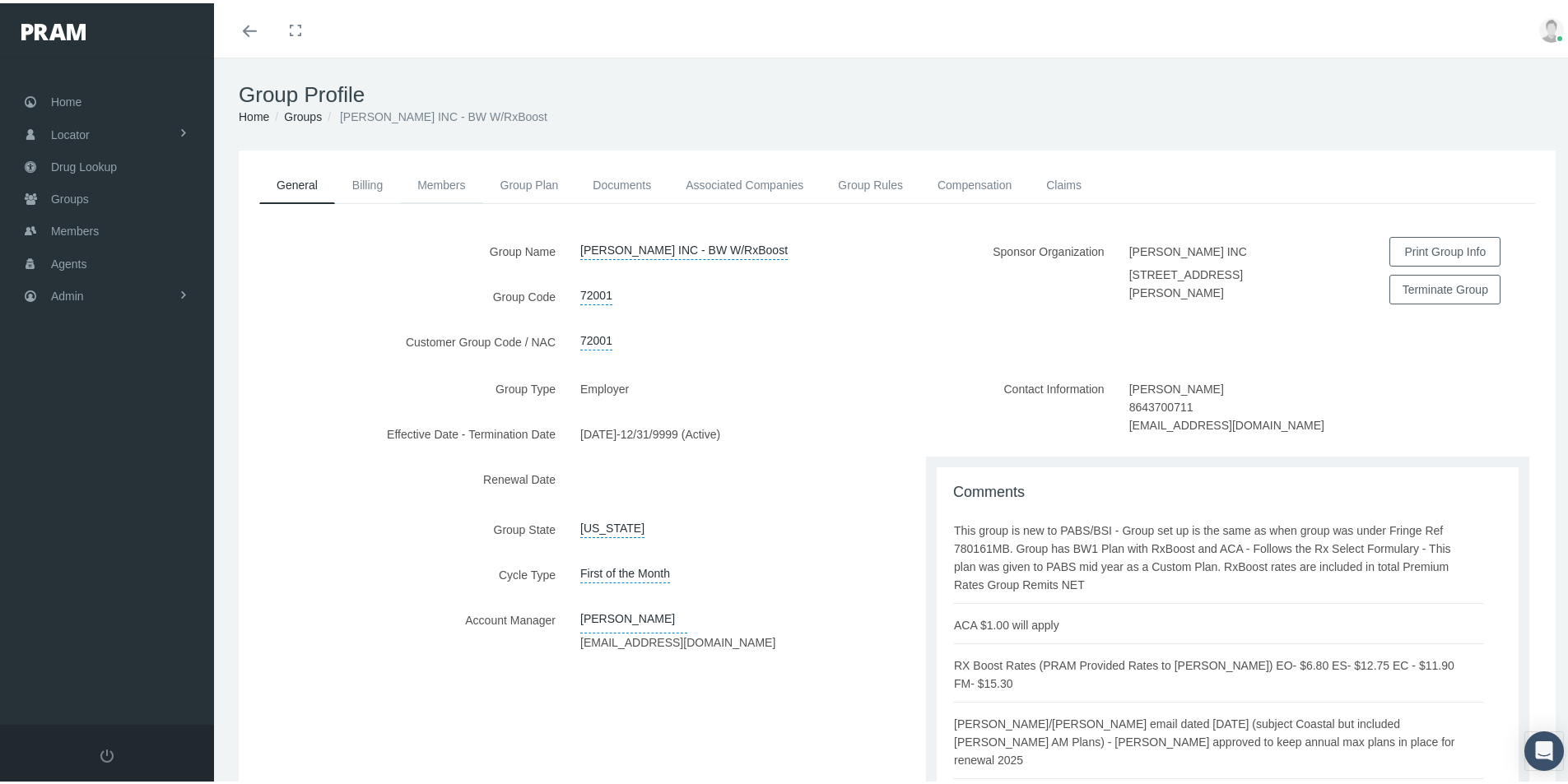
click at [435, 181] on link "Members" at bounding box center [441, 182] width 82 height 36
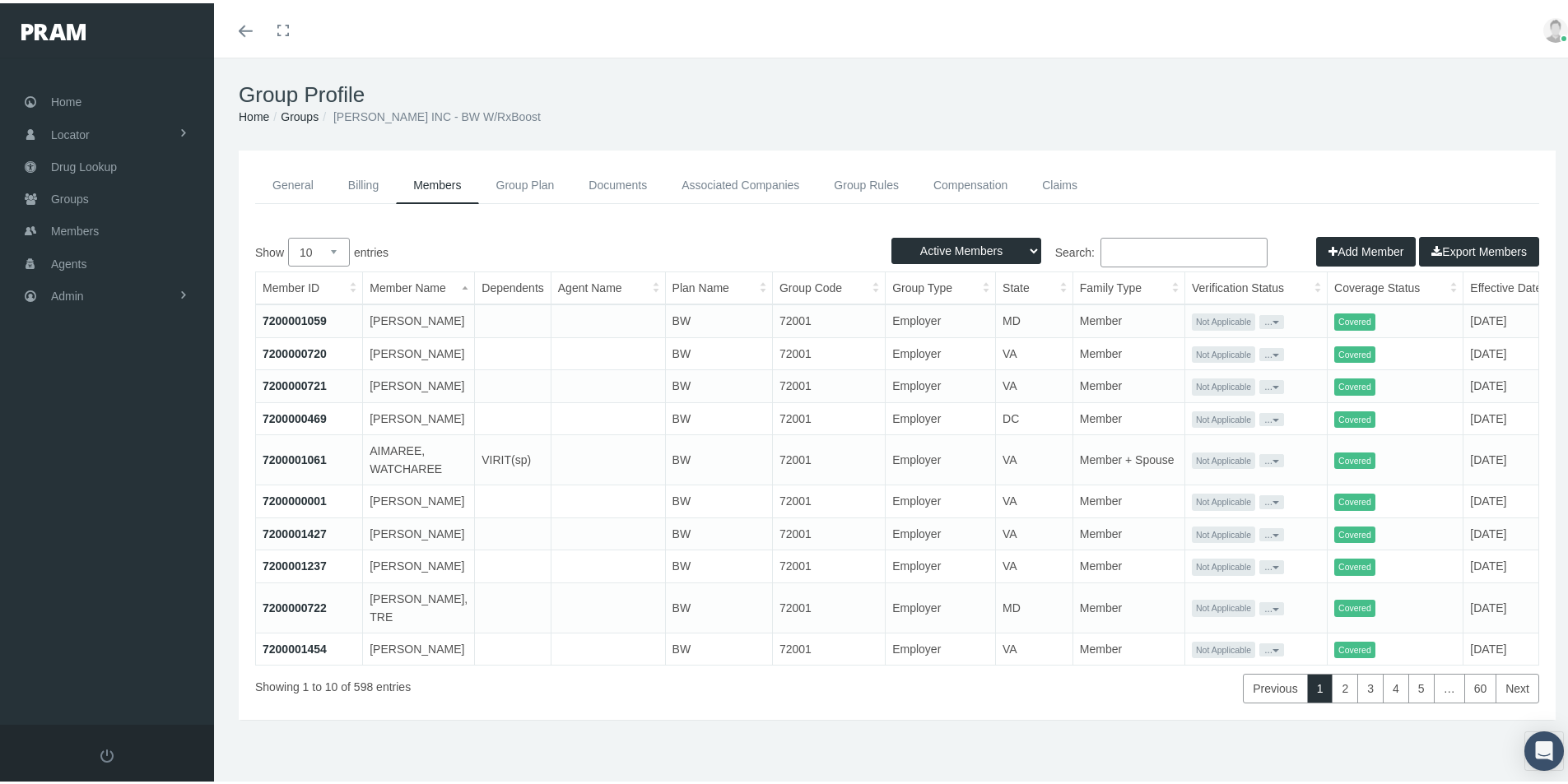
click at [301, 324] on link "7200001059" at bounding box center [294, 318] width 64 height 14
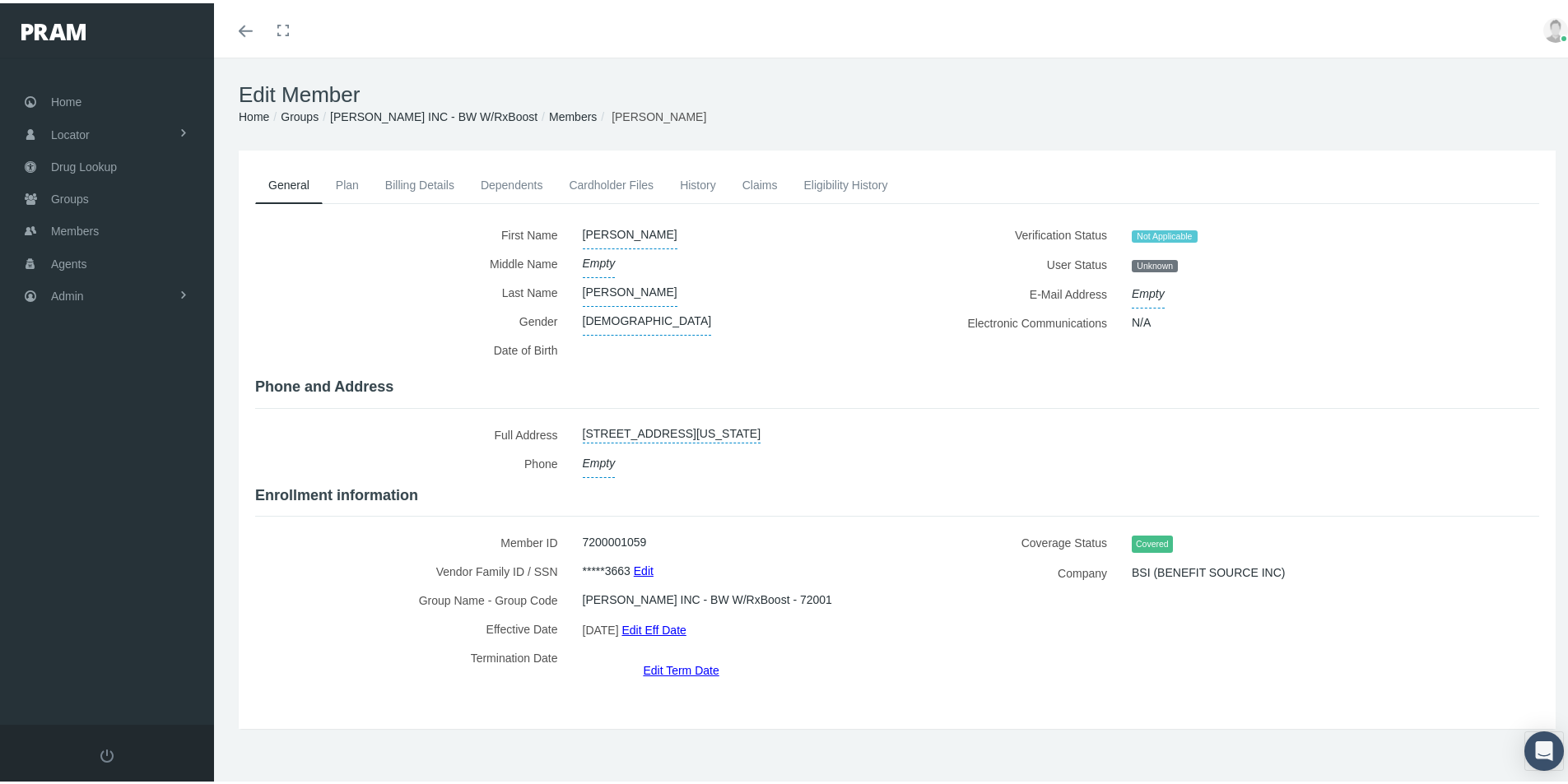
click at [639, 694] on div "General Plan Billing Details Dependents Cardholder Files" at bounding box center [897, 436] width 1325 height 546
click at [553, 703] on div "General Plan Billing Details Dependents Cardholder Files" at bounding box center [897, 436] width 1318 height 578
click at [1258, 139] on div "Edit Member Home Groups [PERSON_NAME] INC - BW W/RxBoost Members [PERSON_NAME]" at bounding box center [897, 101] width 1367 height 93
click at [755, 677] on div "General Plan Billing Details Dependents Cardholder Files" at bounding box center [897, 436] width 1325 height 546
